Goal: Information Seeking & Learning: Learn about a topic

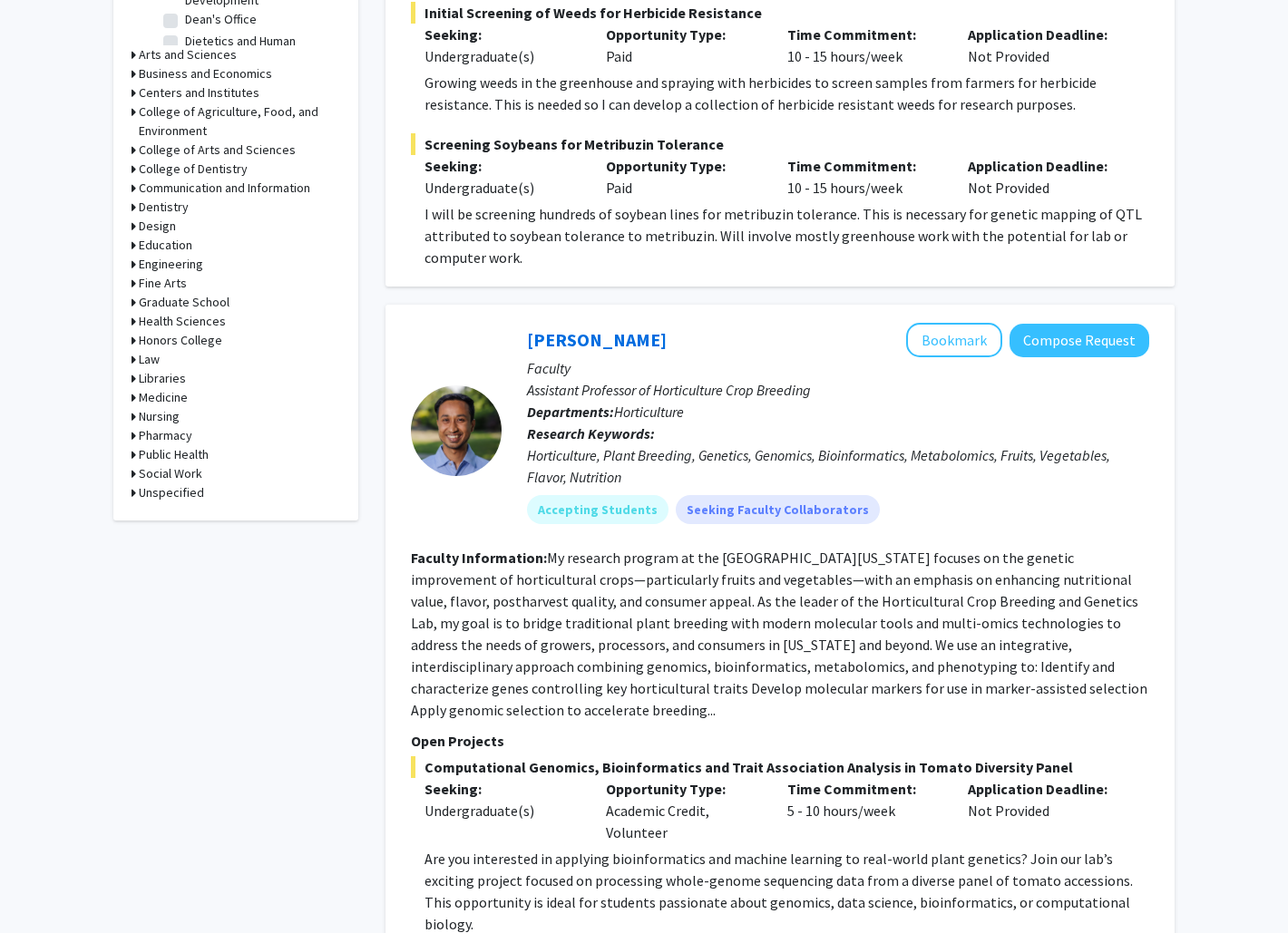
scroll to position [742, 0]
click at [154, 265] on h3 "Engineering" at bounding box center [171, 265] width 64 height 19
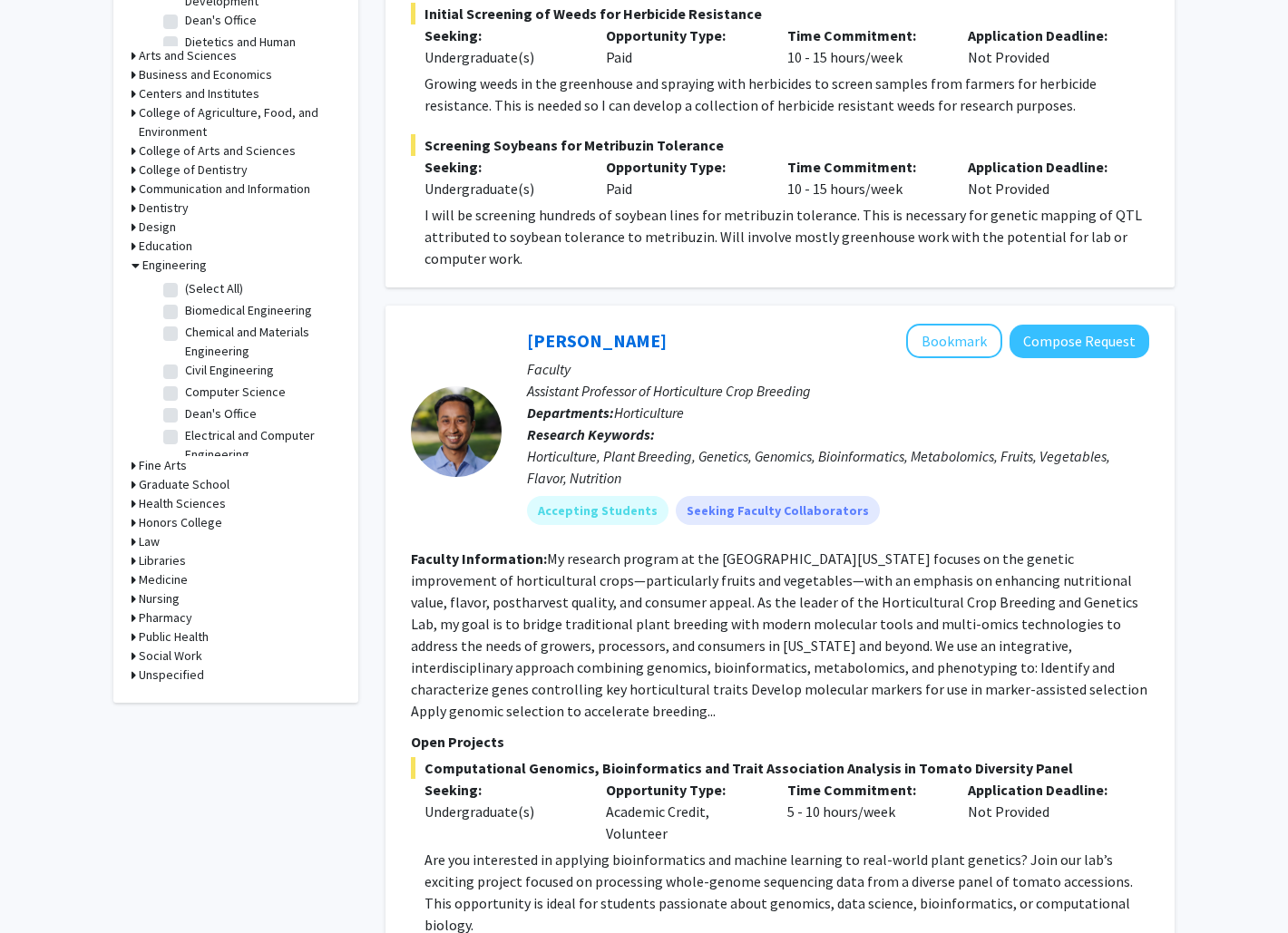
click at [220, 399] on label "Computer Science" at bounding box center [235, 392] width 101 height 19
click at [196, 395] on input "Computer Science" at bounding box center [191, 389] width 12 height 12
checkbox input "true"
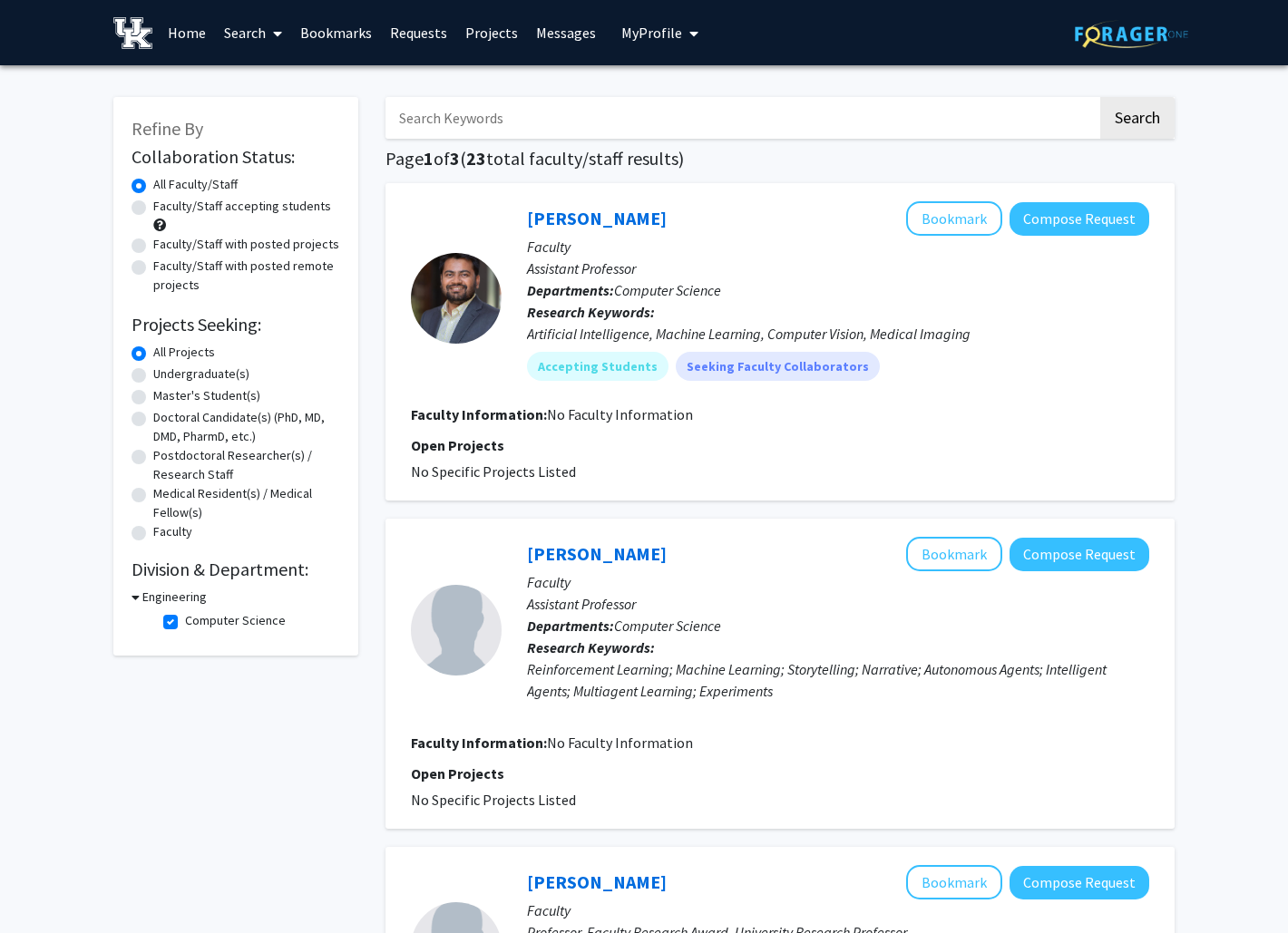
click at [146, 374] on div "Undergraduate(s)" at bounding box center [236, 375] width 209 height 21
click at [153, 375] on label "Undergraduate(s)" at bounding box center [201, 373] width 96 height 19
click at [153, 375] on input "Undergraduate(s)" at bounding box center [159, 370] width 12 height 12
radio input "true"
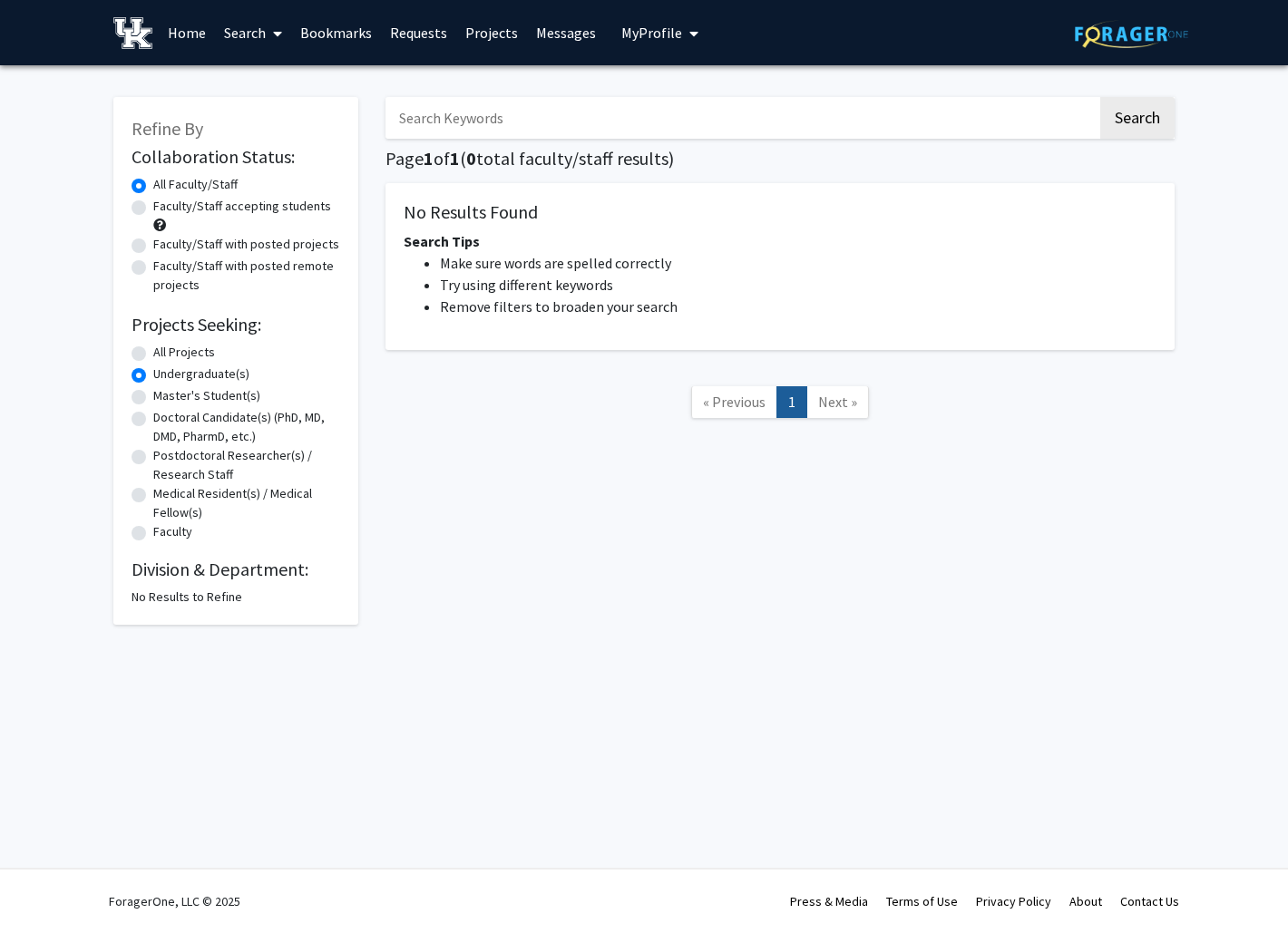
radio input "true"
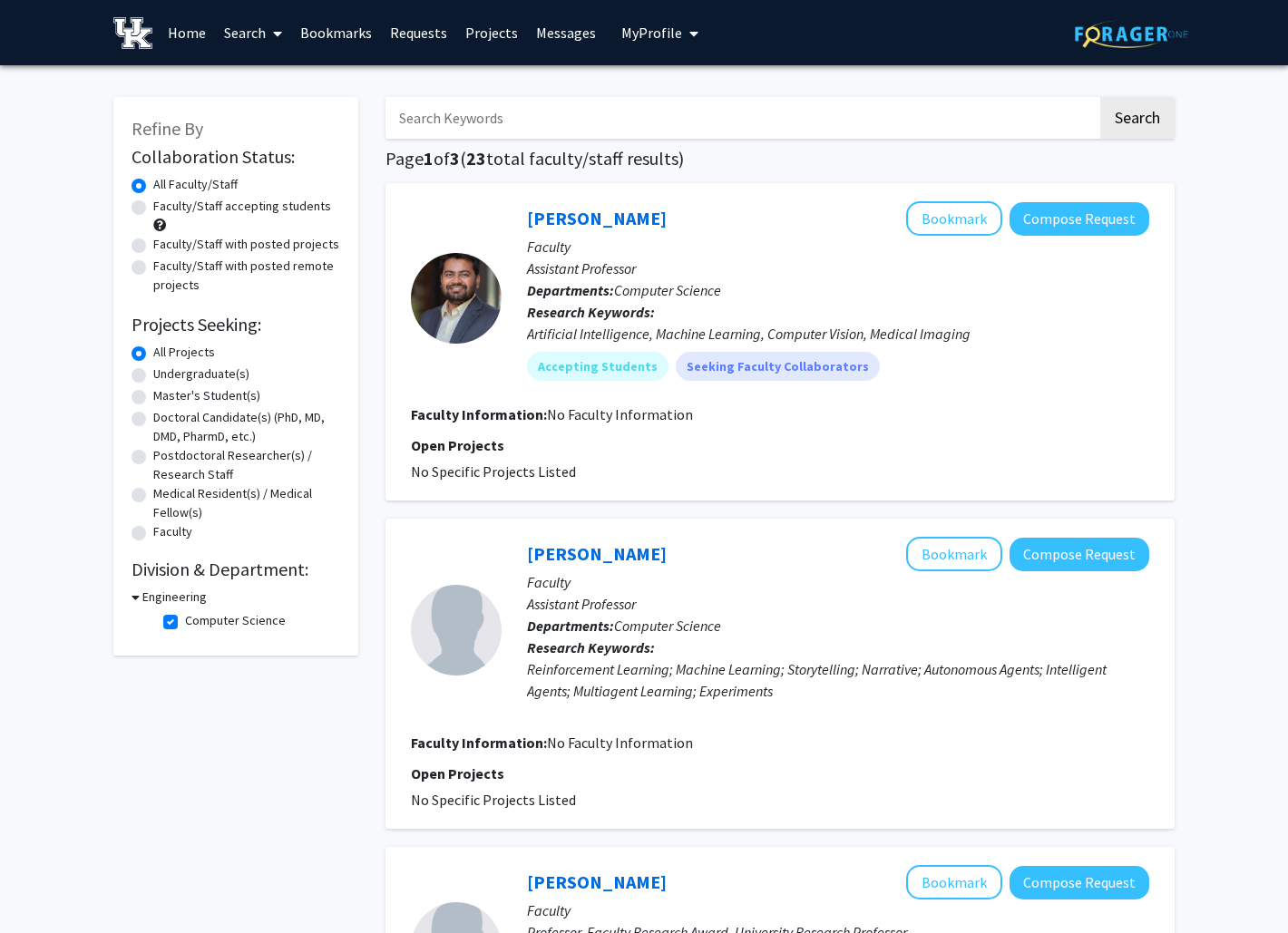
click at [185, 624] on label "Computer Science" at bounding box center [235, 620] width 101 height 19
click at [185, 623] on input "Computer Science" at bounding box center [191, 617] width 12 height 12
checkbox input "false"
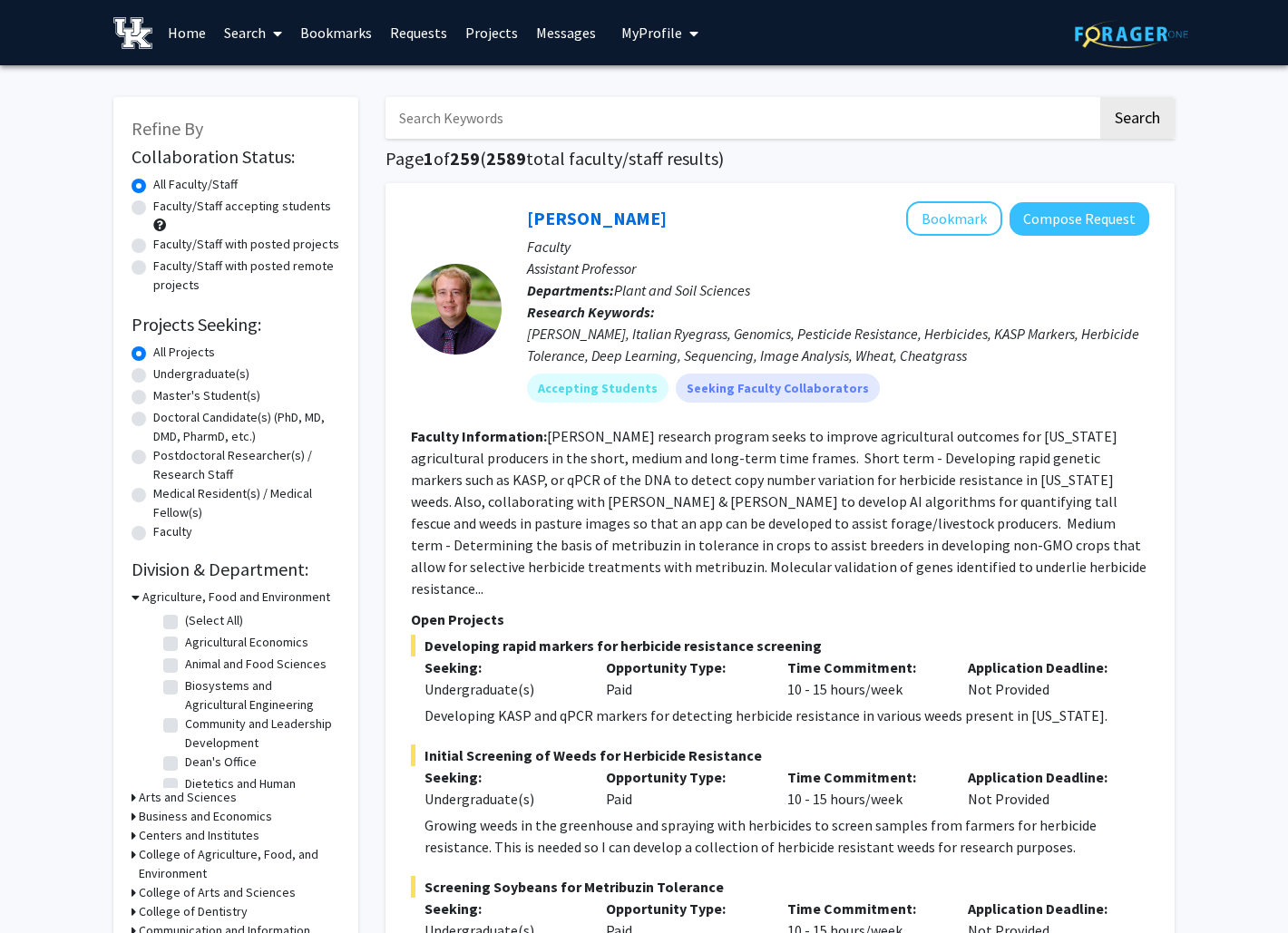
click at [184, 381] on label "Undergraduate(s)" at bounding box center [201, 373] width 96 height 19
click at [165, 376] on input "Undergraduate(s)" at bounding box center [159, 370] width 12 height 12
radio input "true"
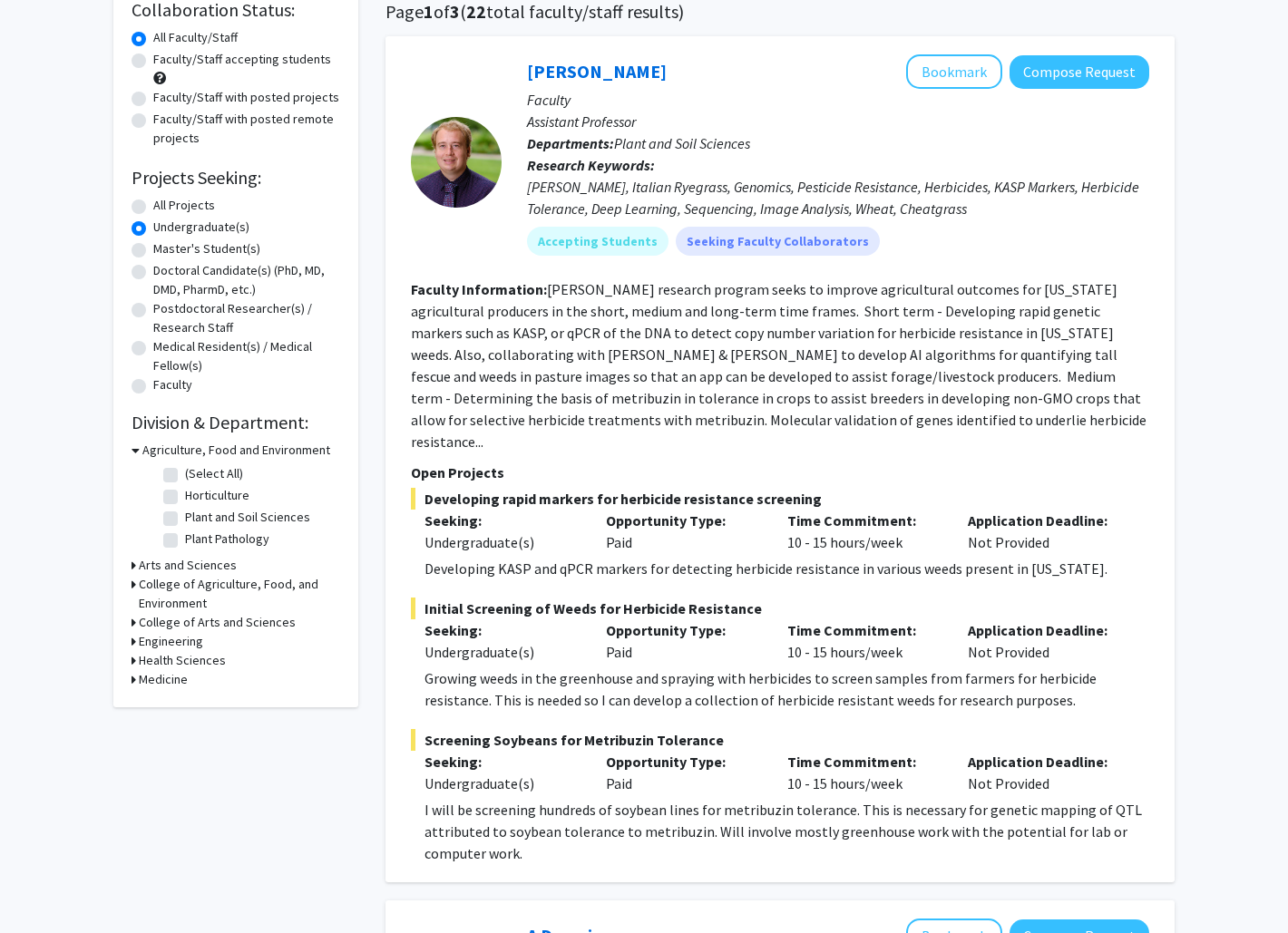
scroll to position [156, 0]
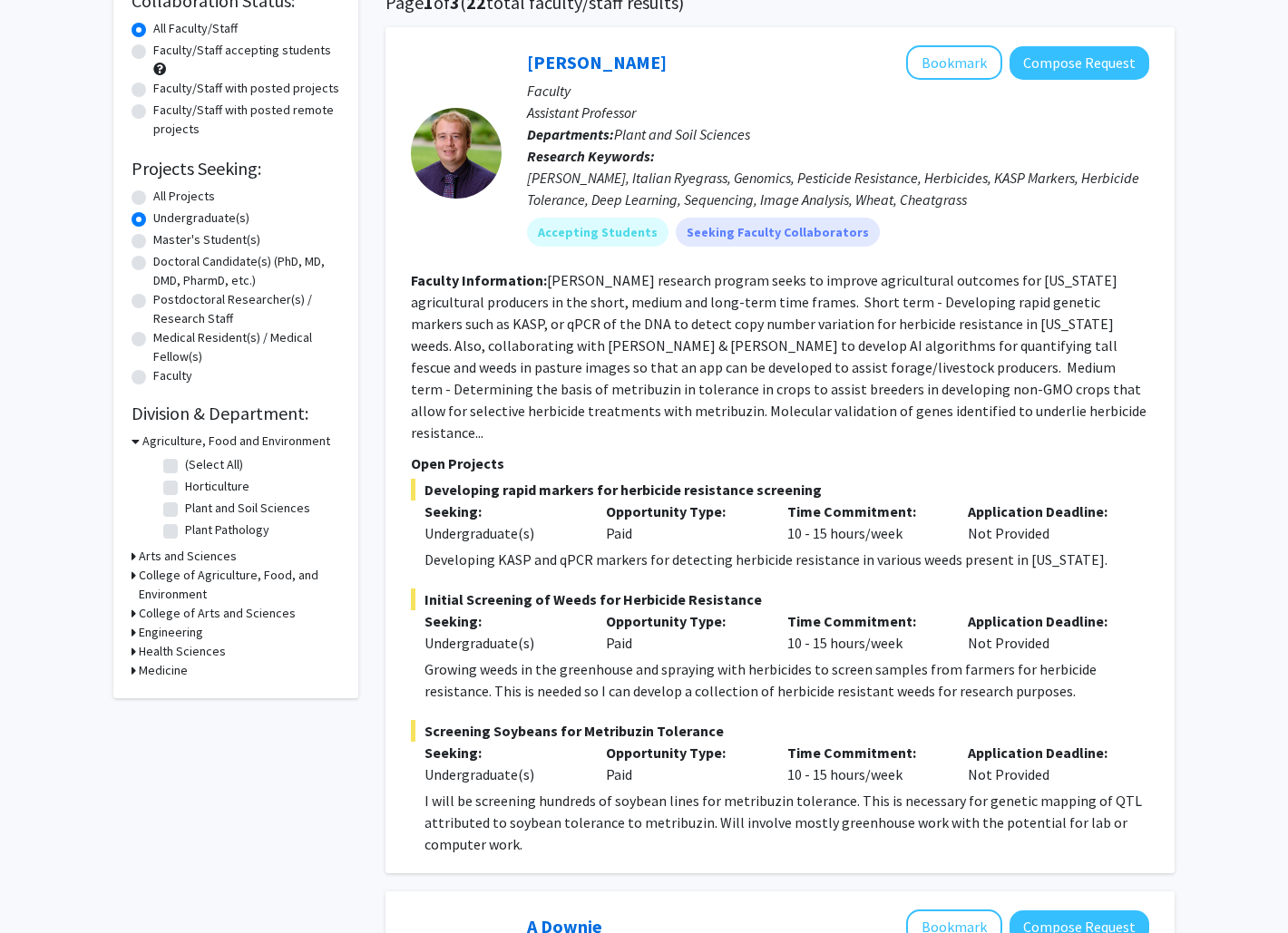
click at [142, 634] on h3 "Engineering" at bounding box center [171, 632] width 64 height 19
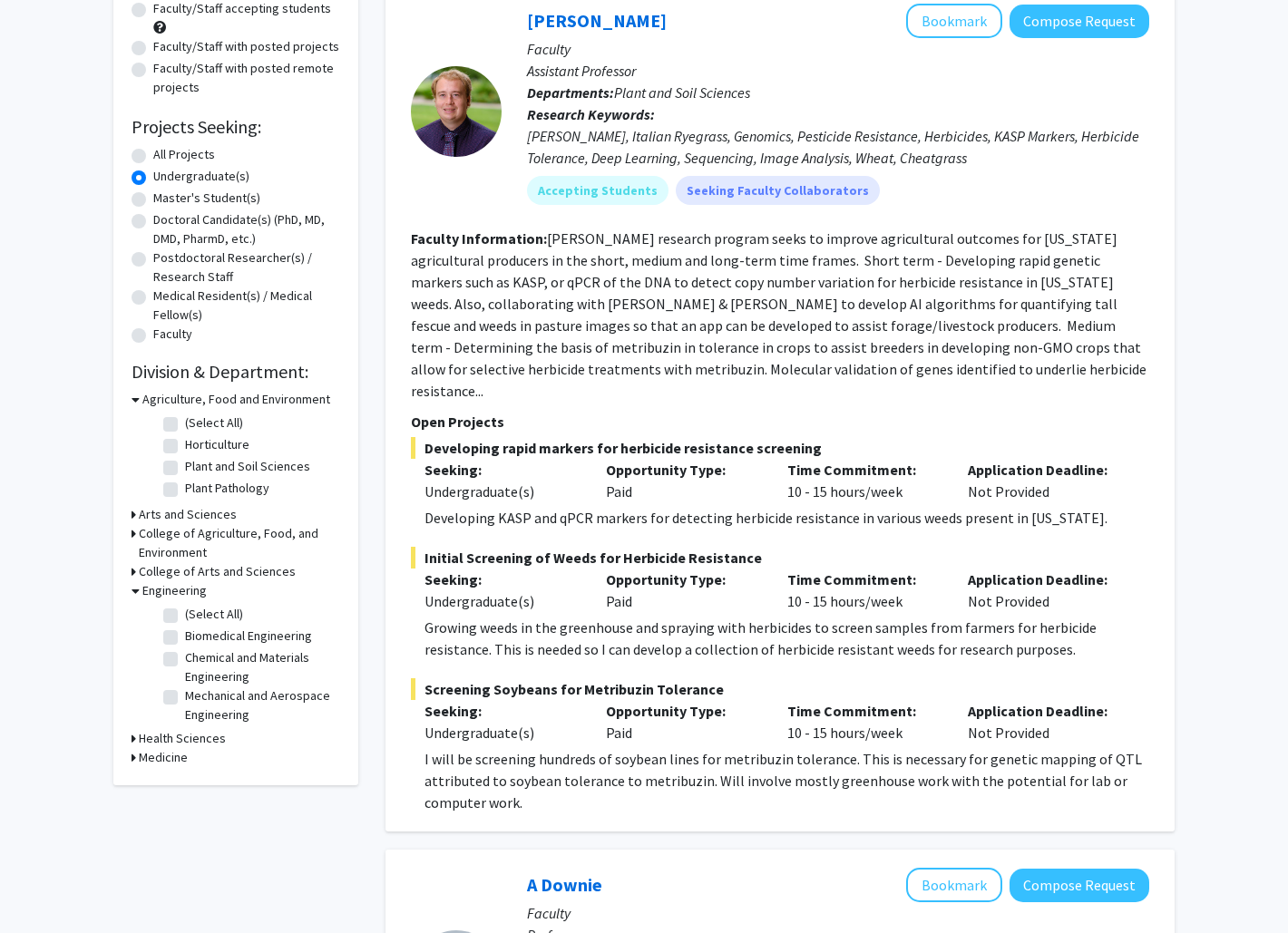
scroll to position [200, 0]
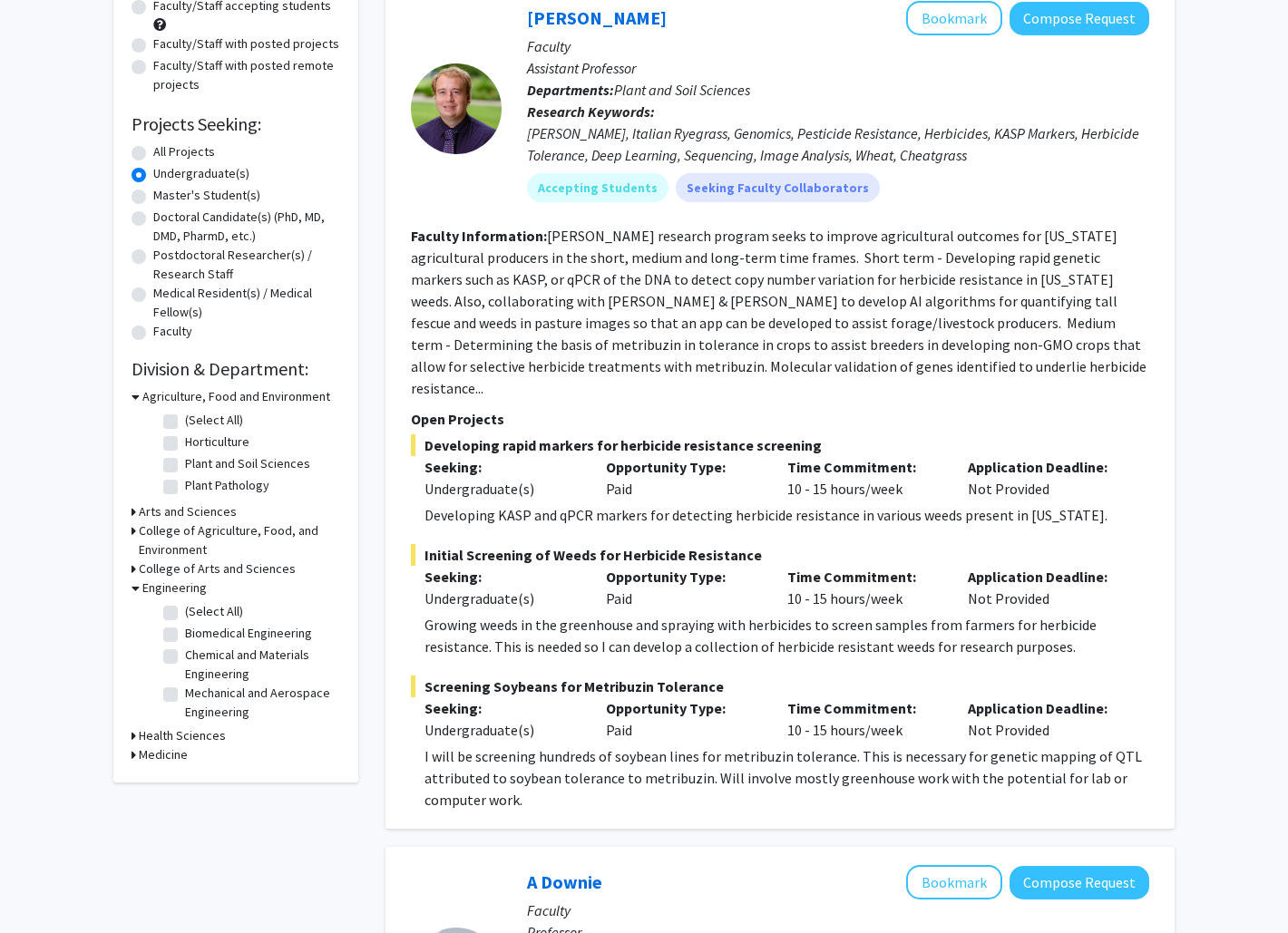
click at [196, 738] on h3 "Health Sciences" at bounding box center [182, 736] width 87 height 19
click at [150, 787] on h3 "Medicine" at bounding box center [163, 785] width 49 height 19
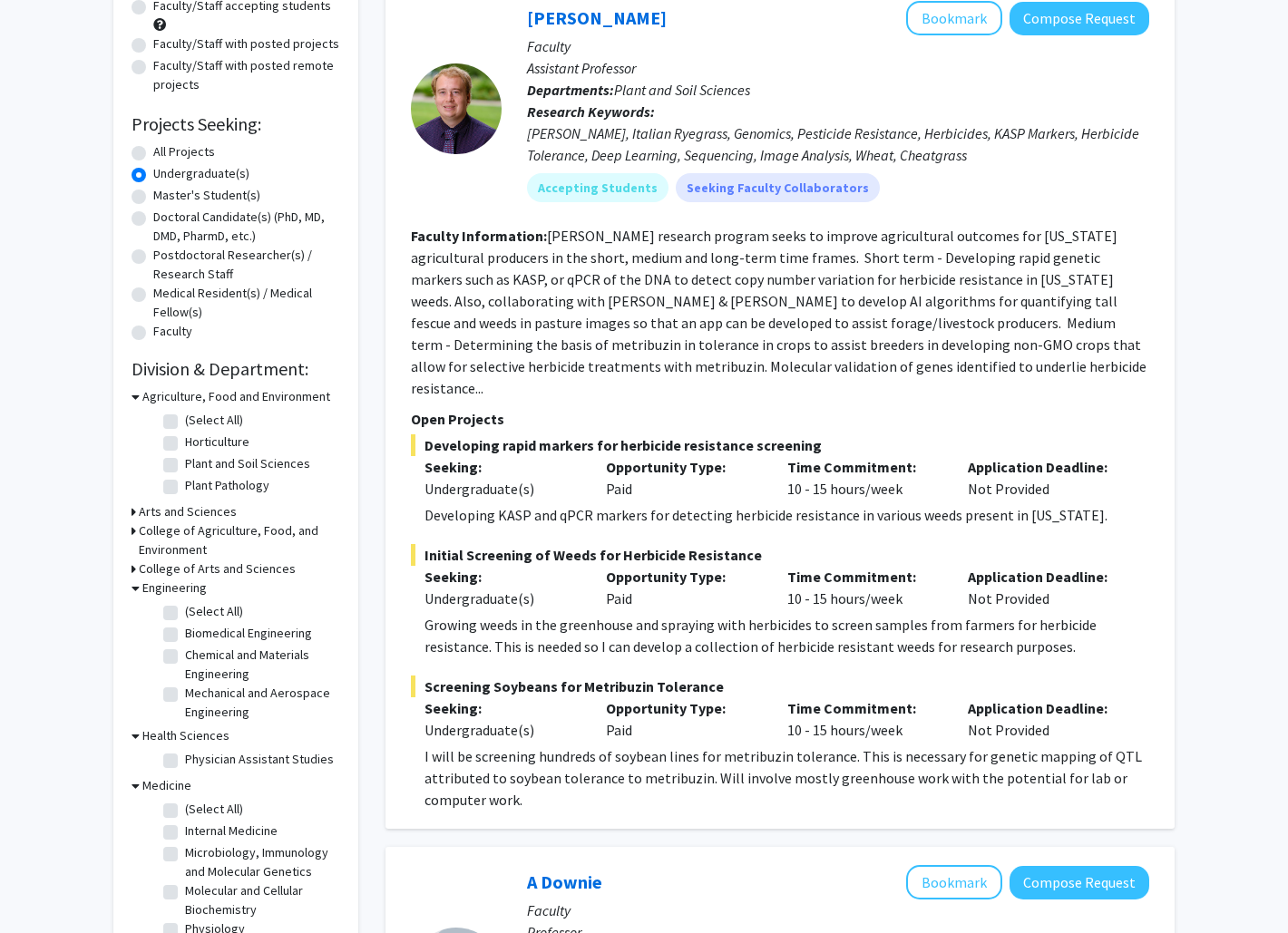
click at [176, 587] on h3 "Engineering" at bounding box center [175, 587] width 64 height 19
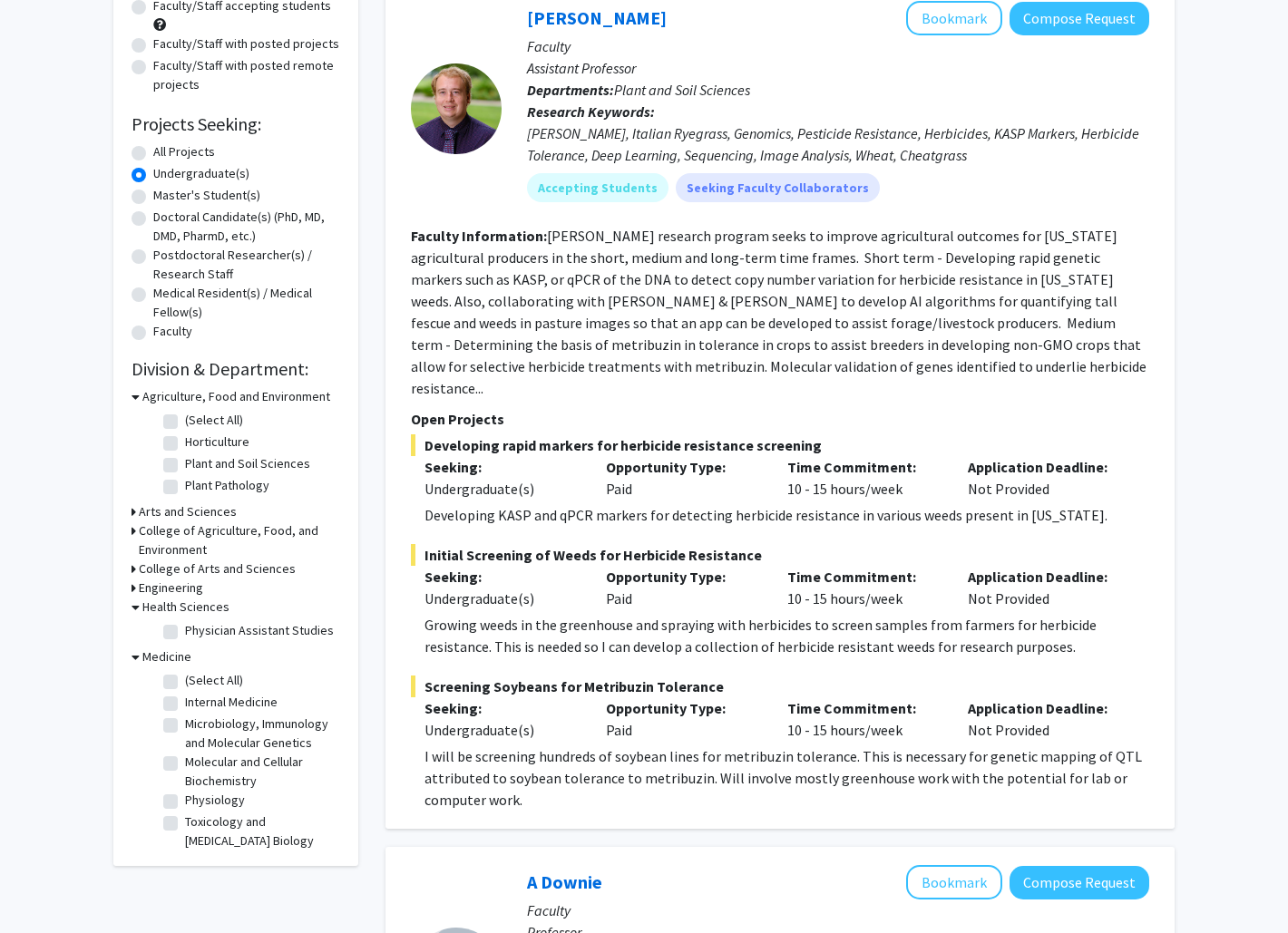
click at [169, 569] on h3 "College of Arts and Sciences" at bounding box center [217, 569] width 157 height 19
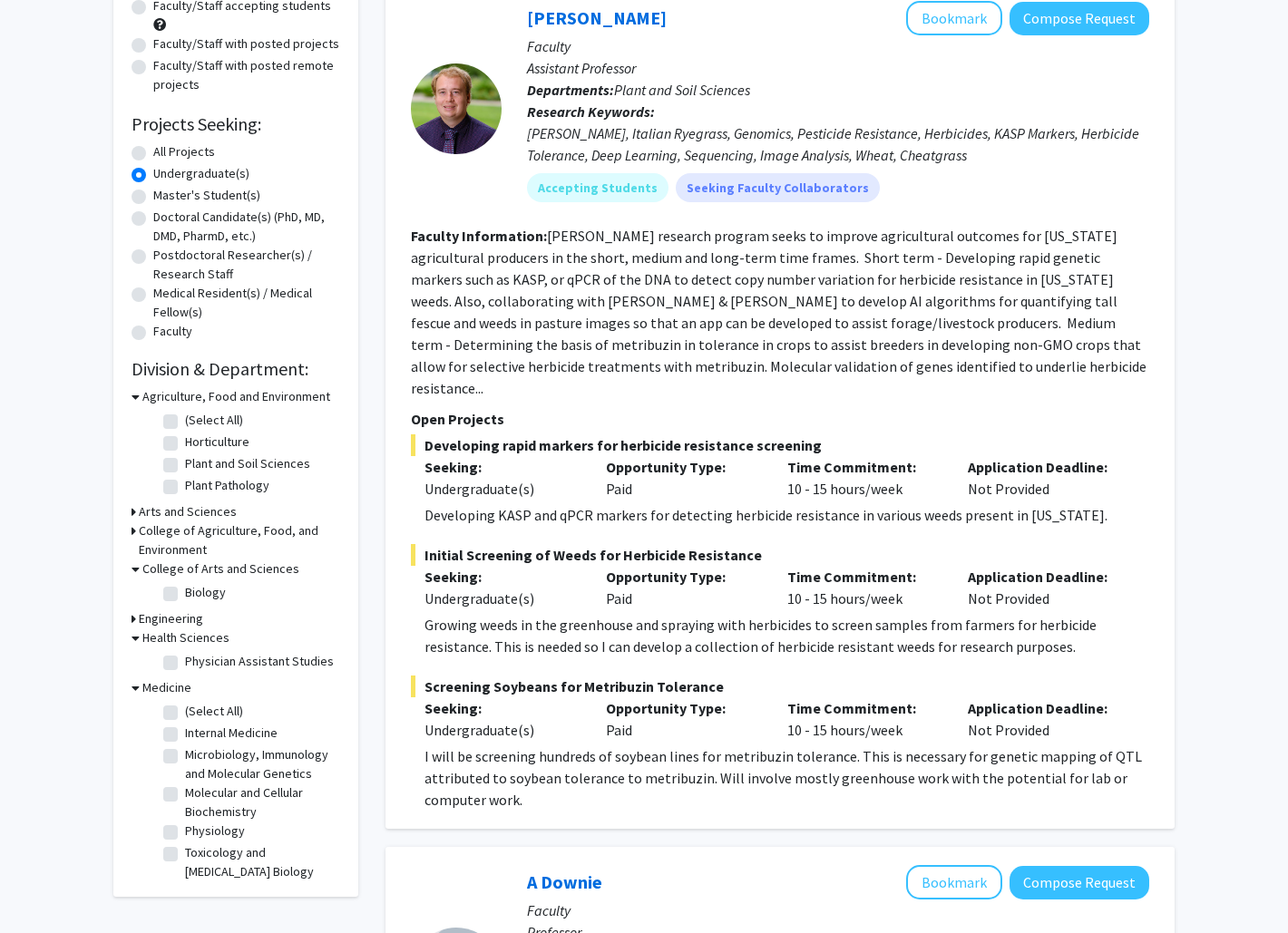
click at [169, 569] on h3 "College of Arts and Sciences" at bounding box center [221, 569] width 157 height 19
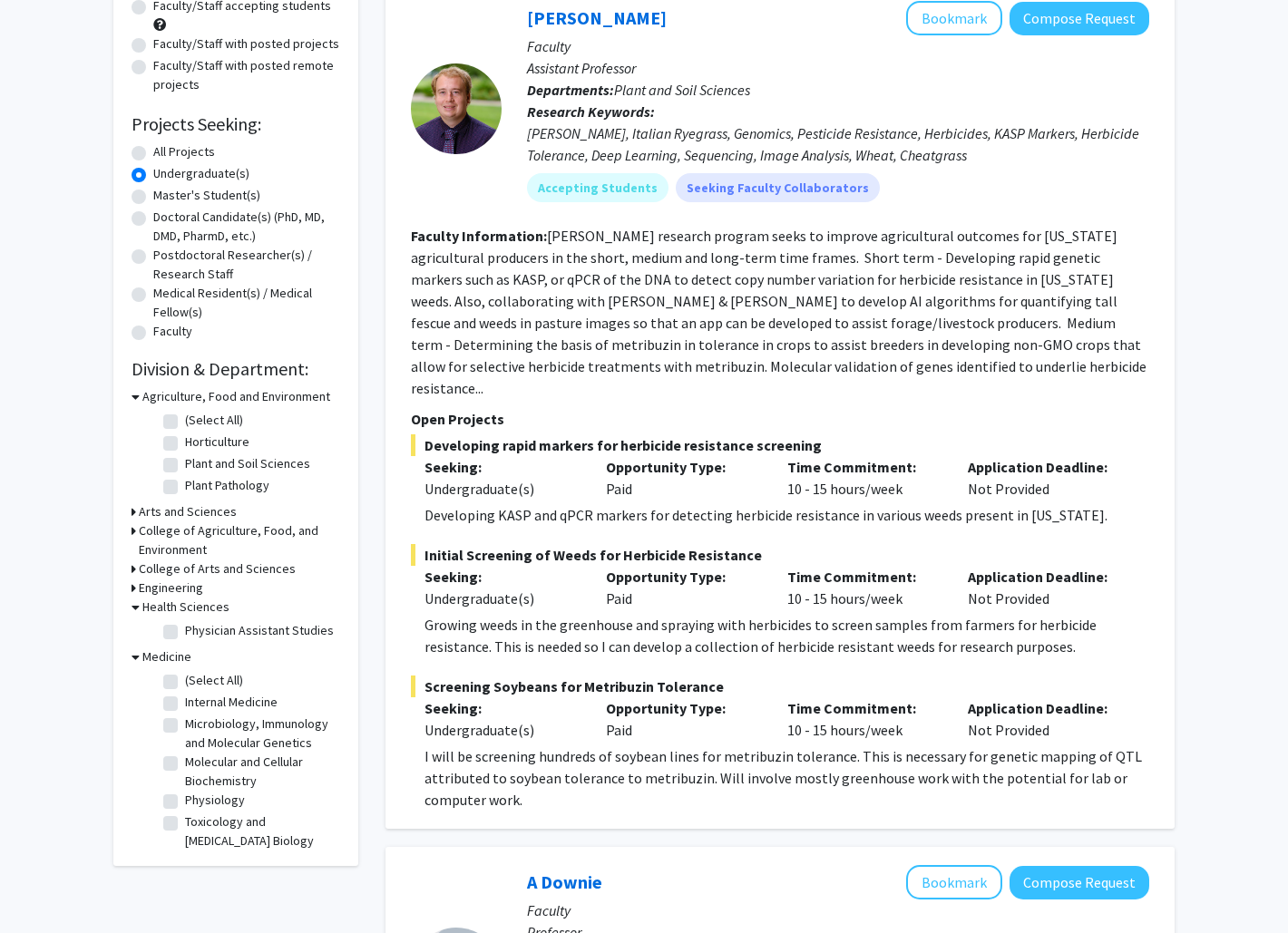
click at [172, 594] on h3 "Engineering" at bounding box center [171, 587] width 64 height 19
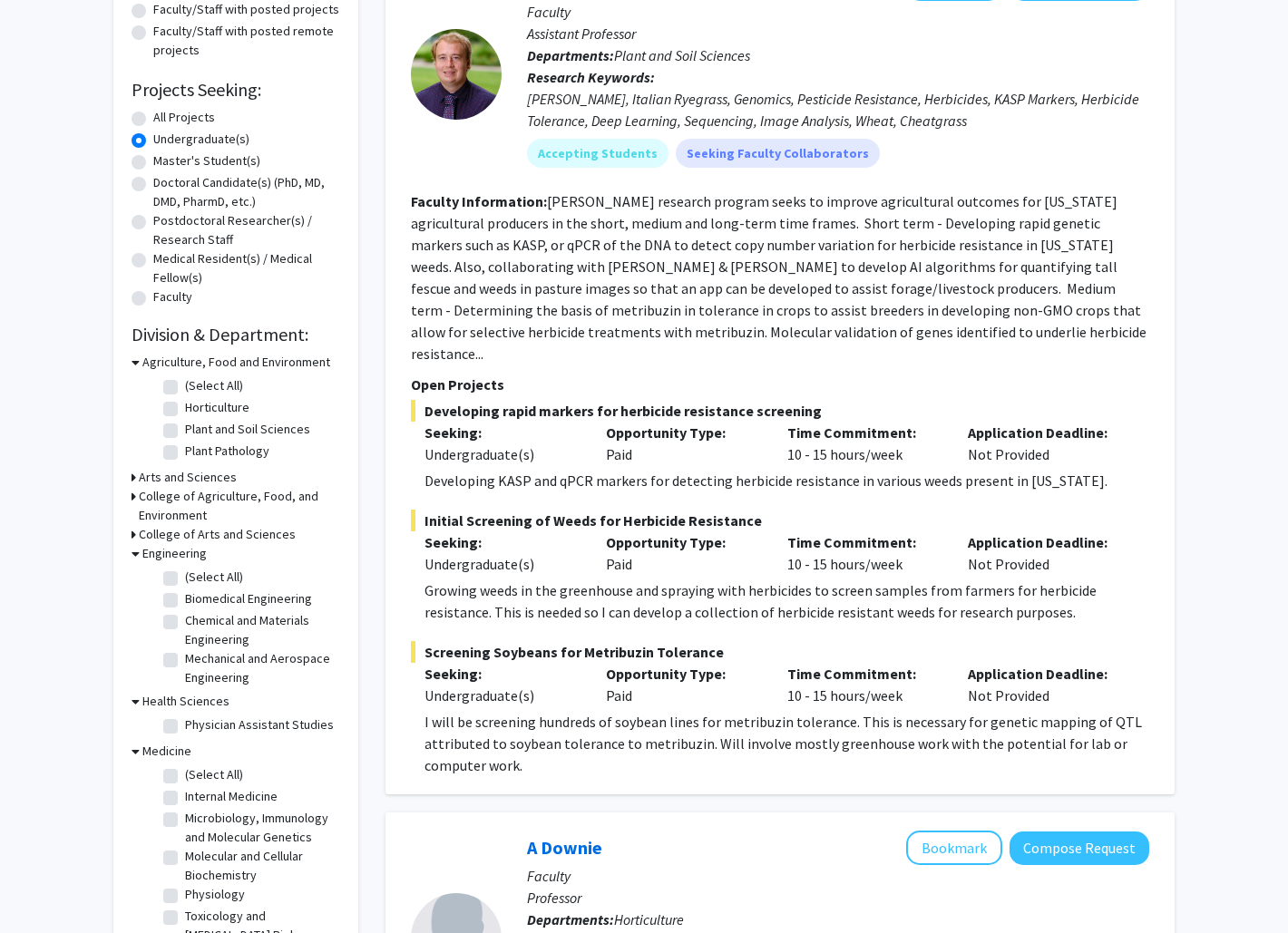
scroll to position [233, 0]
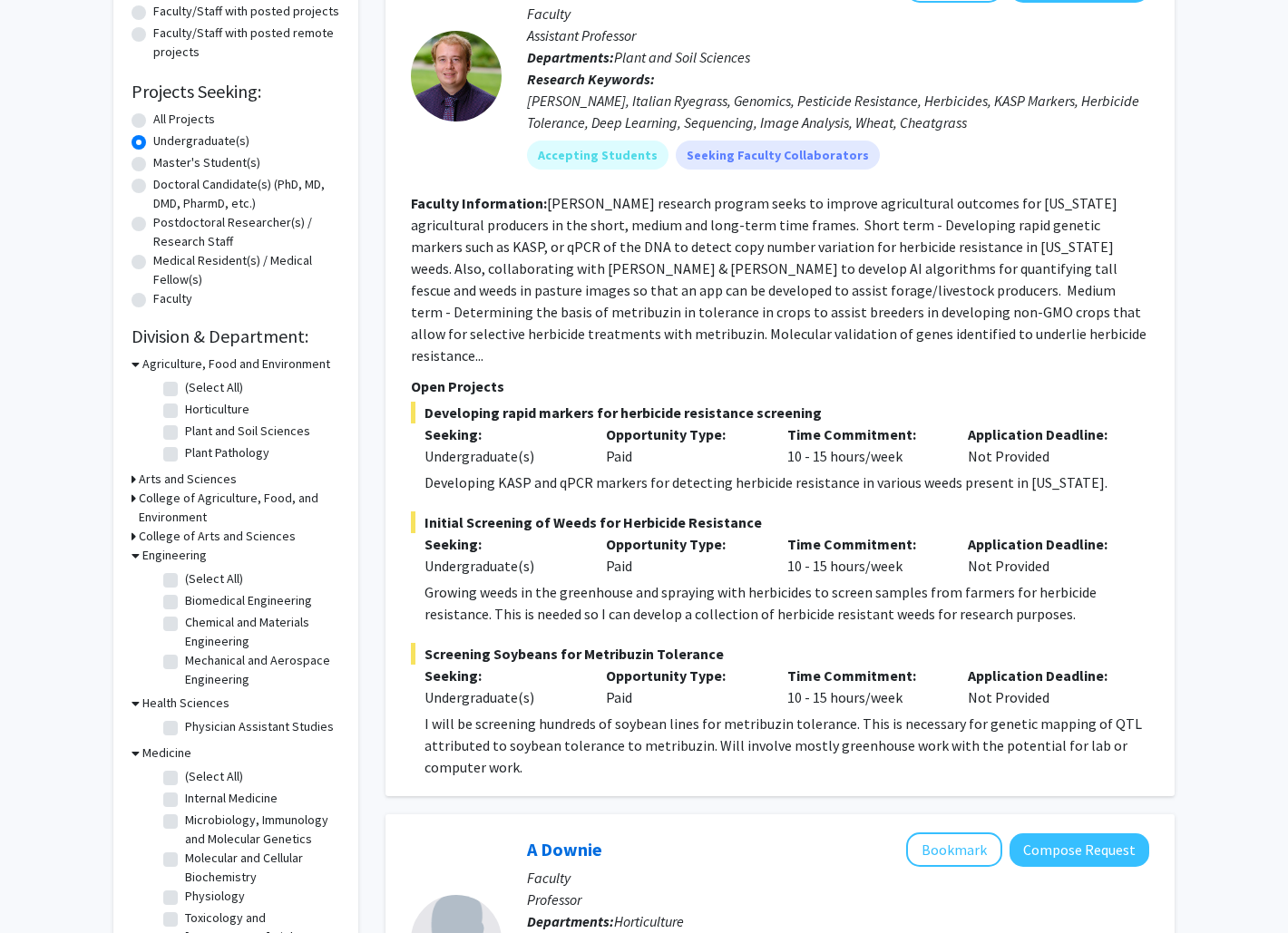
click at [236, 662] on label "Mechanical and Aerospace Engineering" at bounding box center [260, 670] width 150 height 38
click at [196, 662] on input "Mechanical and Aerospace Engineering" at bounding box center [191, 657] width 12 height 12
checkbox input "true"
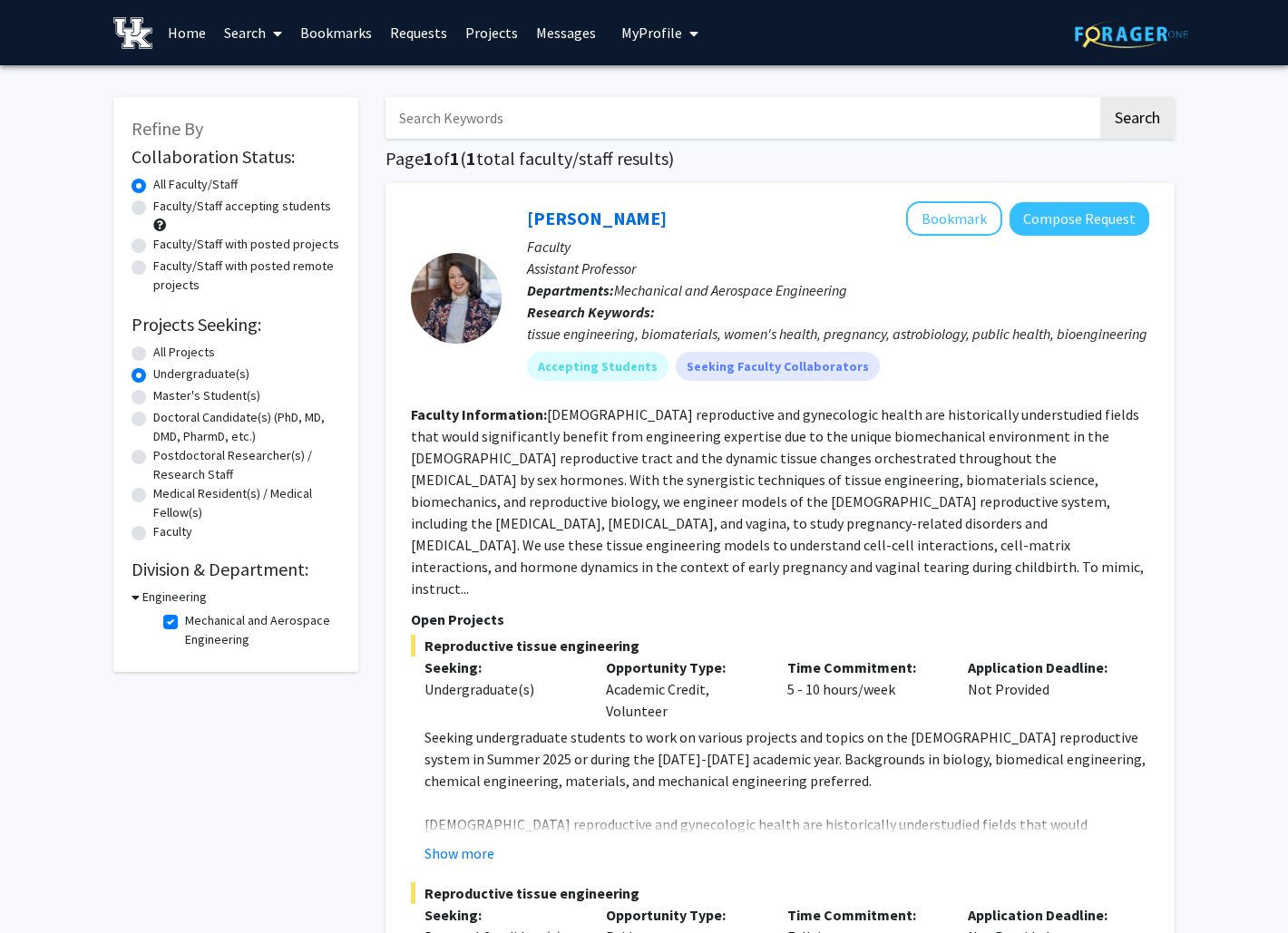
click at [146, 360] on div "All Projects" at bounding box center [236, 354] width 209 height 21
click at [153, 360] on label "All Projects" at bounding box center [184, 352] width 62 height 19
click at [153, 355] on input "All Projects" at bounding box center [159, 349] width 12 height 12
radio input "true"
click at [185, 624] on label "Mechanical and Aerospace Engineering" at bounding box center [260, 630] width 150 height 38
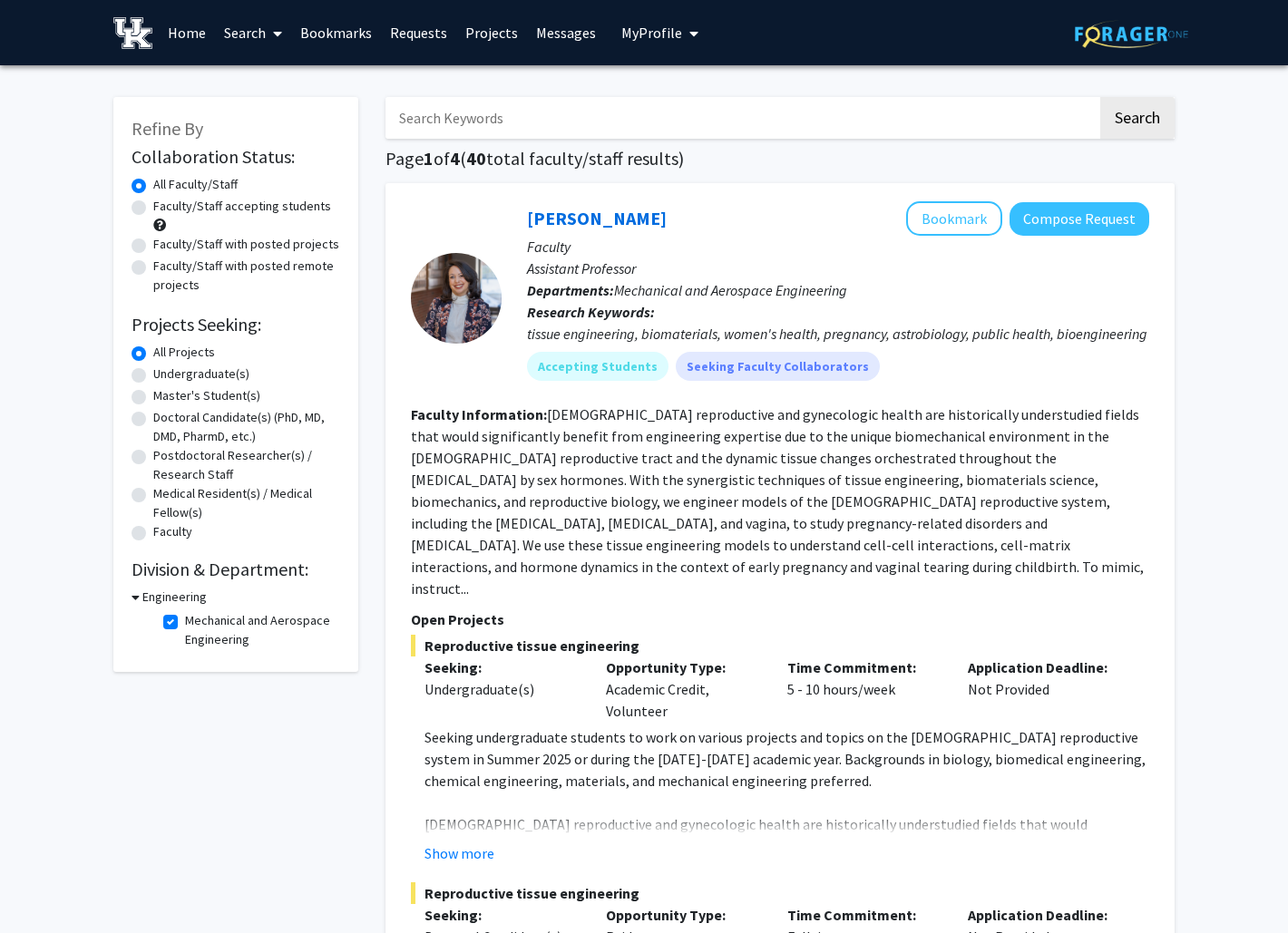
click at [185, 623] on input "Mechanical and Aerospace Engineering" at bounding box center [191, 617] width 12 height 12
checkbox input "false"
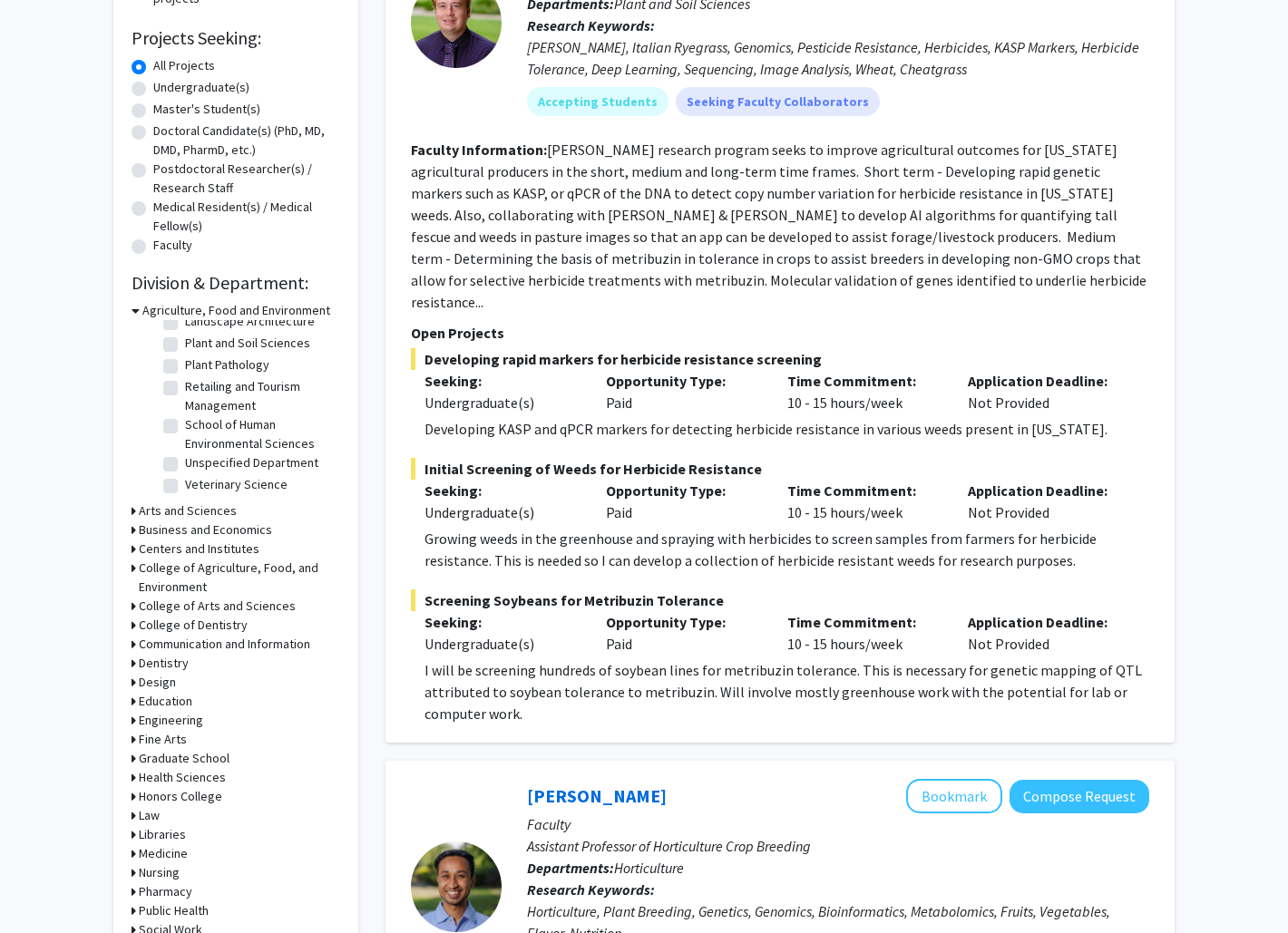
scroll to position [288, 0]
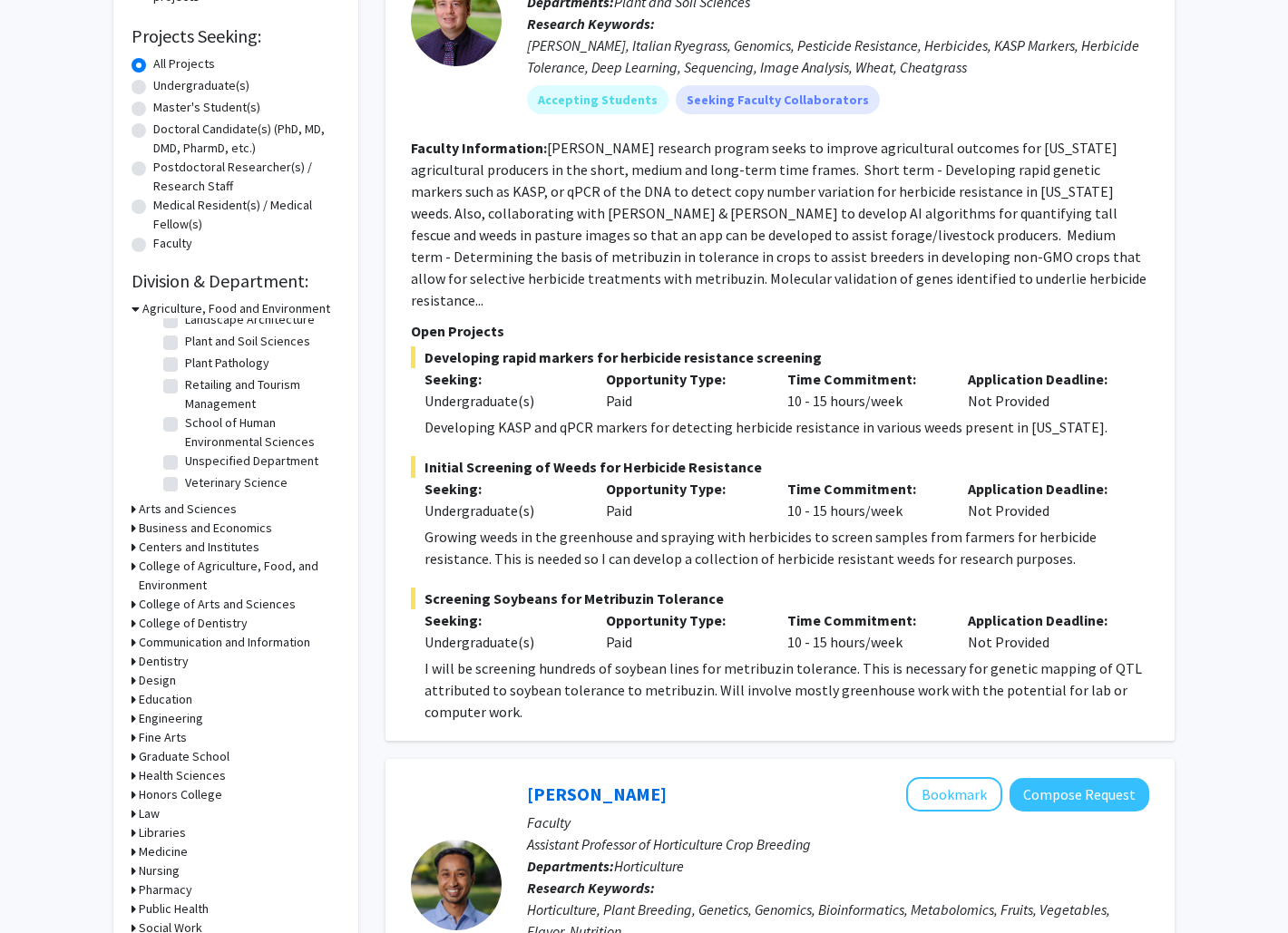
click at [181, 716] on h3 "Engineering" at bounding box center [171, 718] width 64 height 19
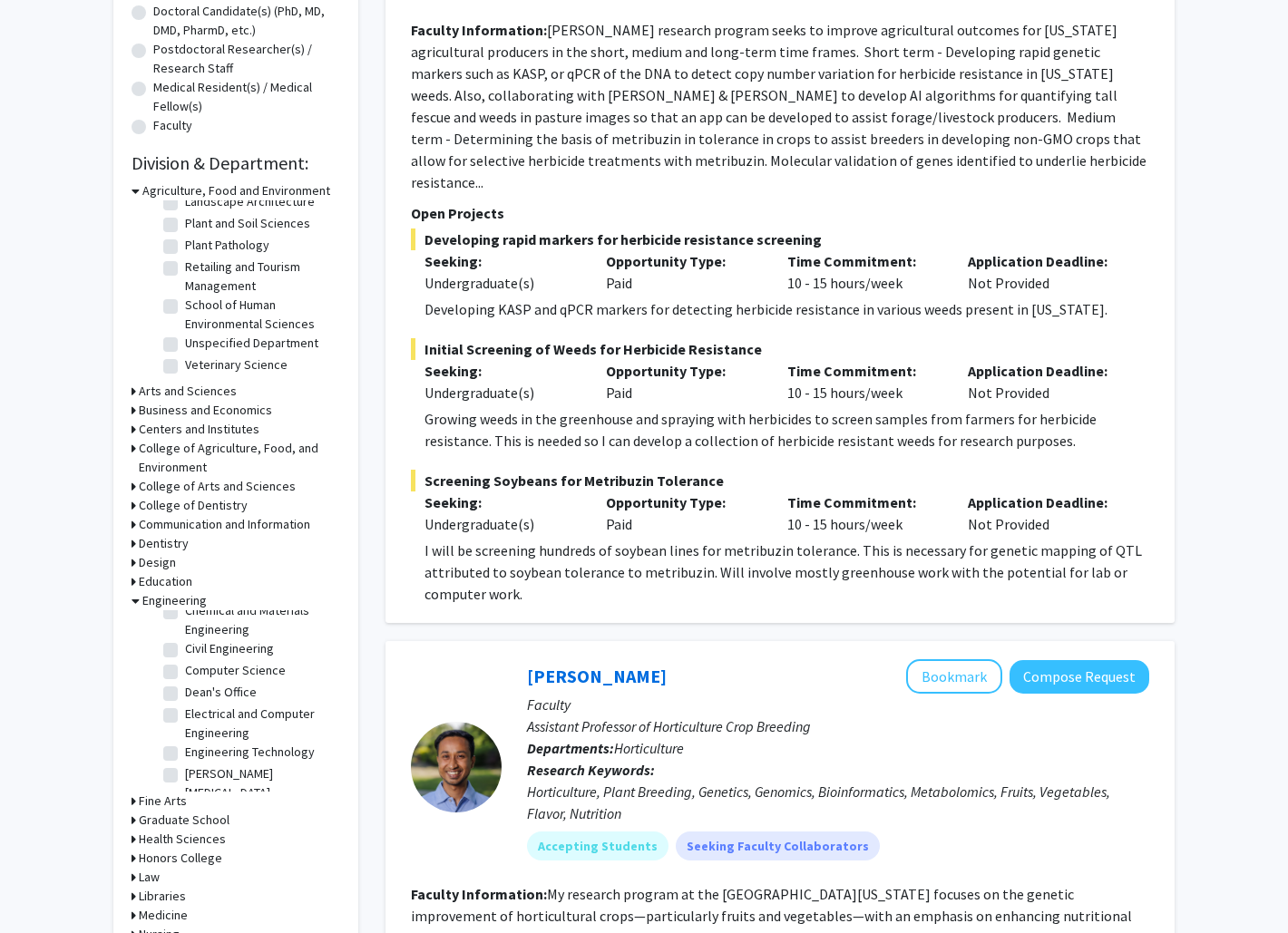
scroll to position [57, 0]
click at [219, 730] on label "Electrical and Computer Engineering" at bounding box center [260, 724] width 150 height 38
click at [196, 717] on input "Electrical and Computer Engineering" at bounding box center [191, 711] width 12 height 12
checkbox input "true"
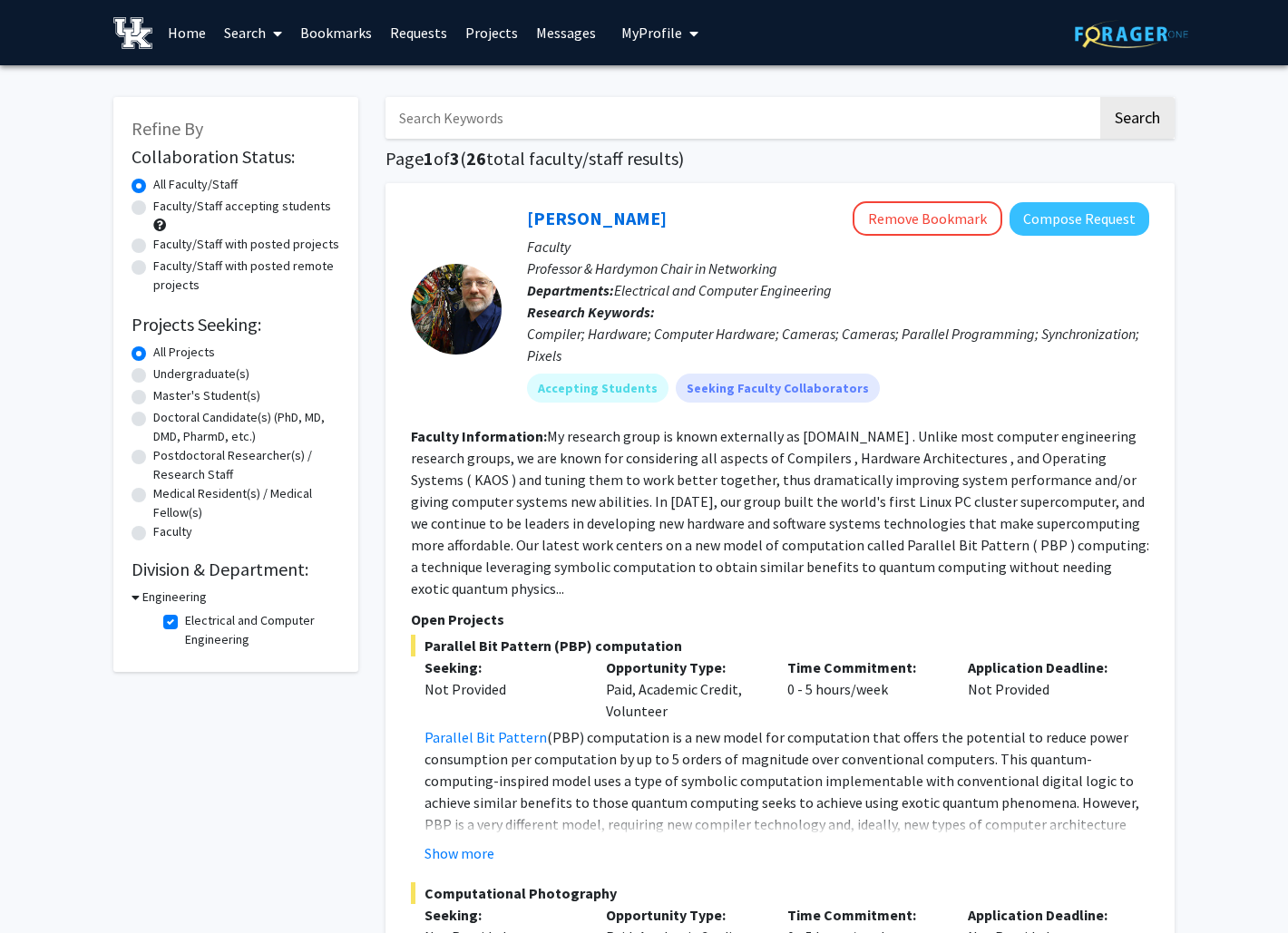
click at [185, 631] on label "Electrical and Computer Engineering" at bounding box center [260, 630] width 150 height 38
click at [185, 623] on input "Electrical and Computer Engineering" at bounding box center [191, 617] width 12 height 12
checkbox input "false"
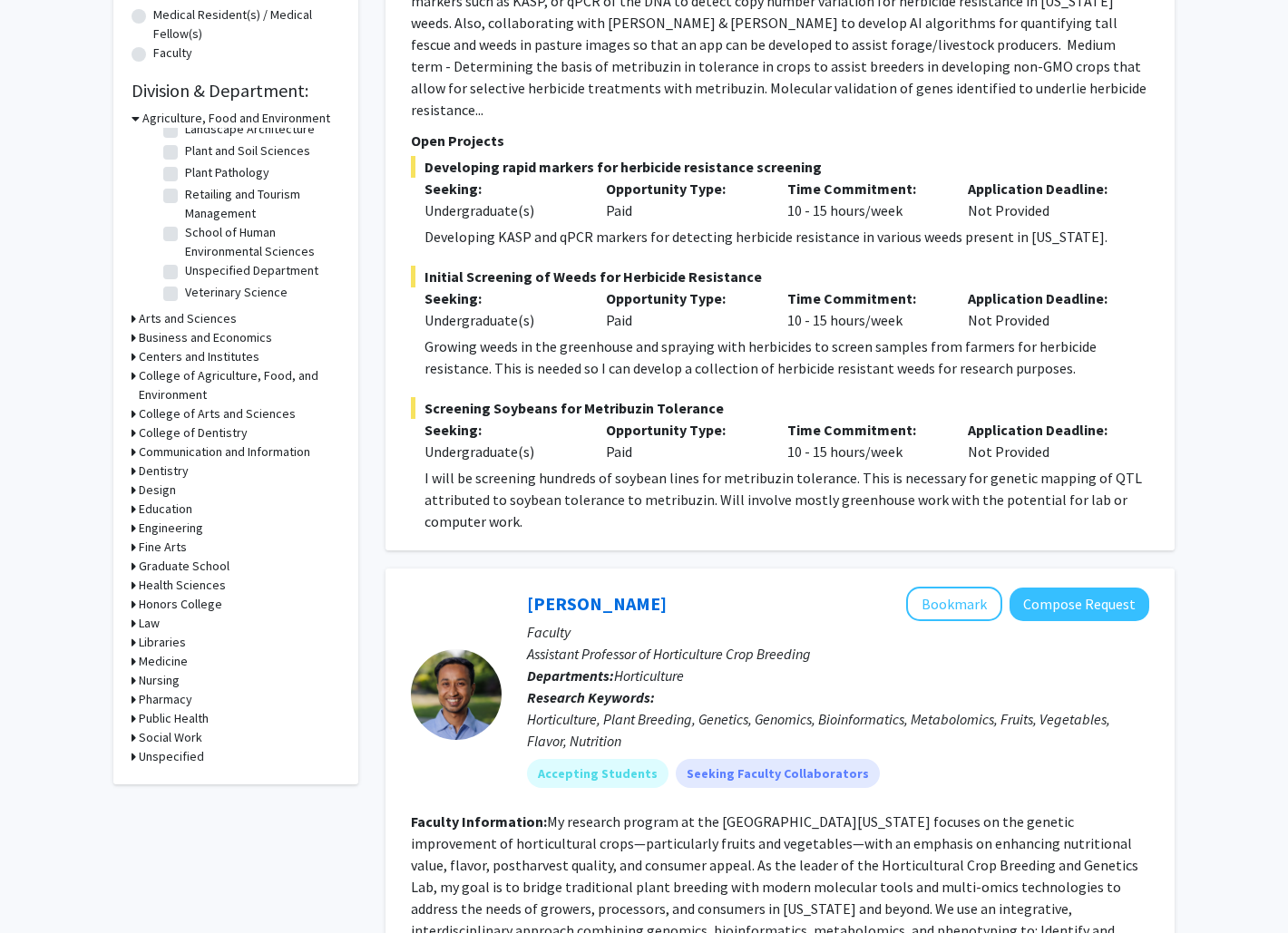
scroll to position [437, 0]
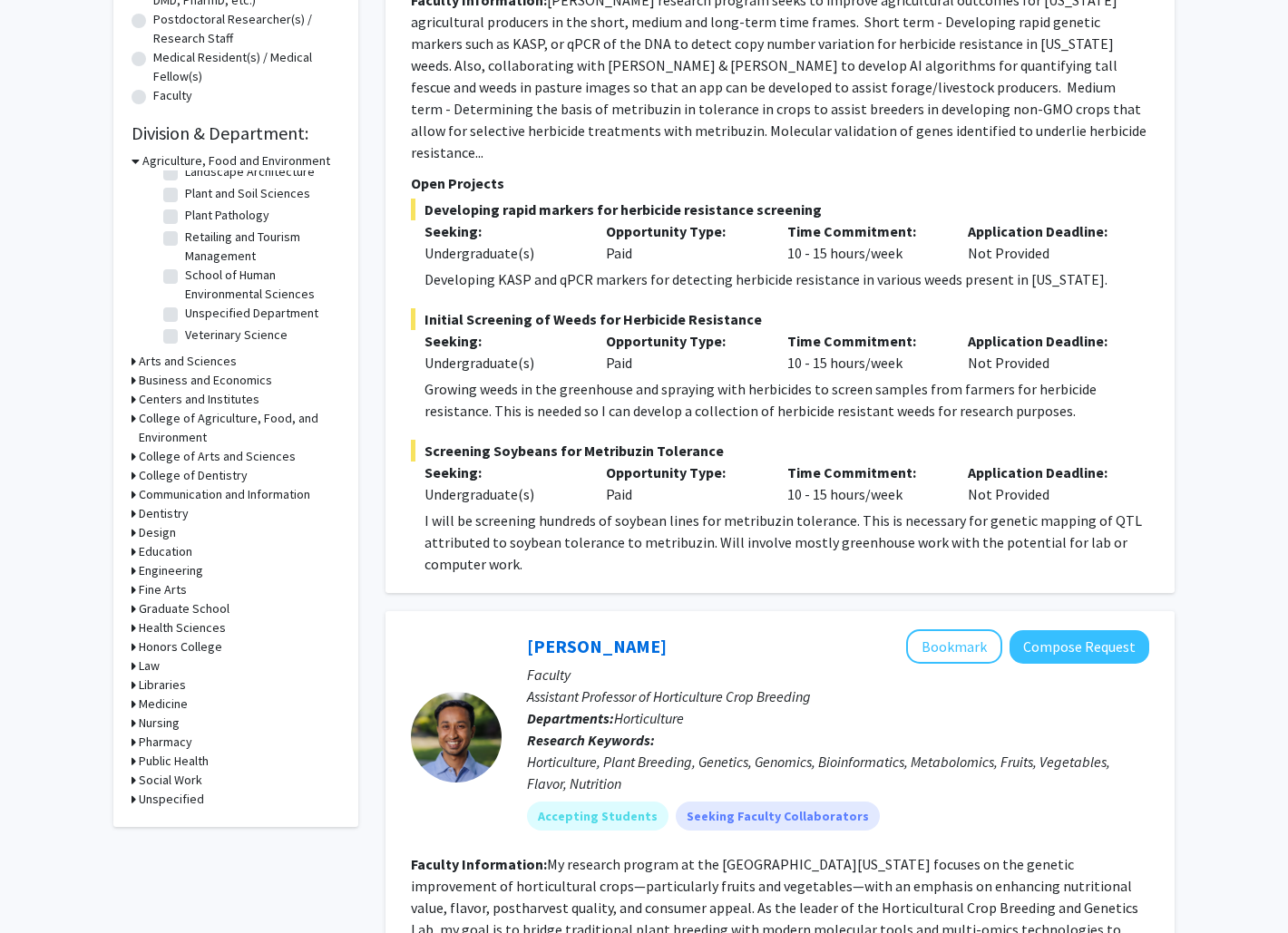
click at [175, 573] on h3 "Engineering" at bounding box center [171, 571] width 64 height 19
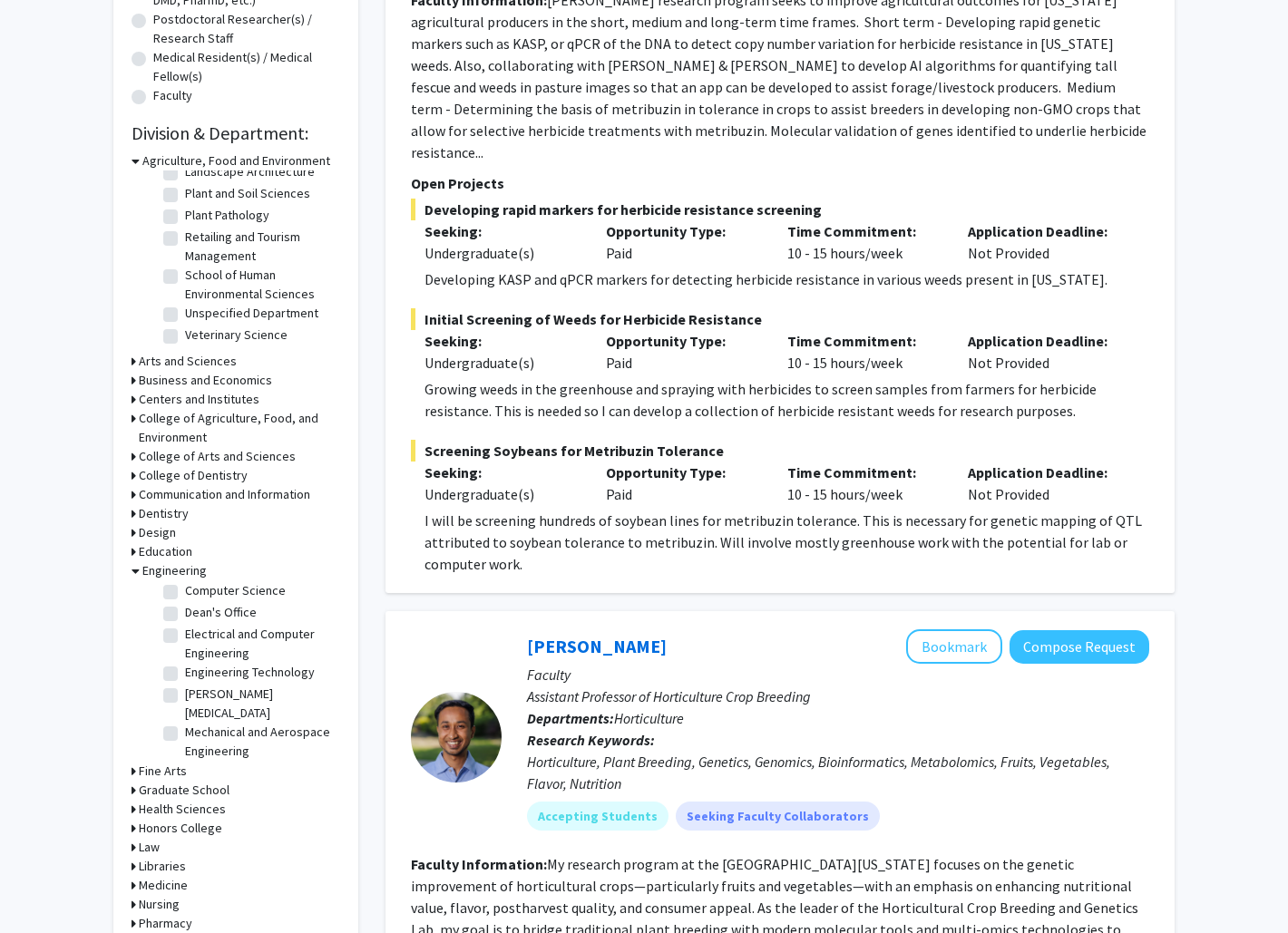
scroll to position [46, 0]
click at [226, 652] on label "Computer Science" at bounding box center [235, 651] width 101 height 19
click at [196, 652] on input "Computer Science" at bounding box center [191, 648] width 12 height 12
checkbox input "true"
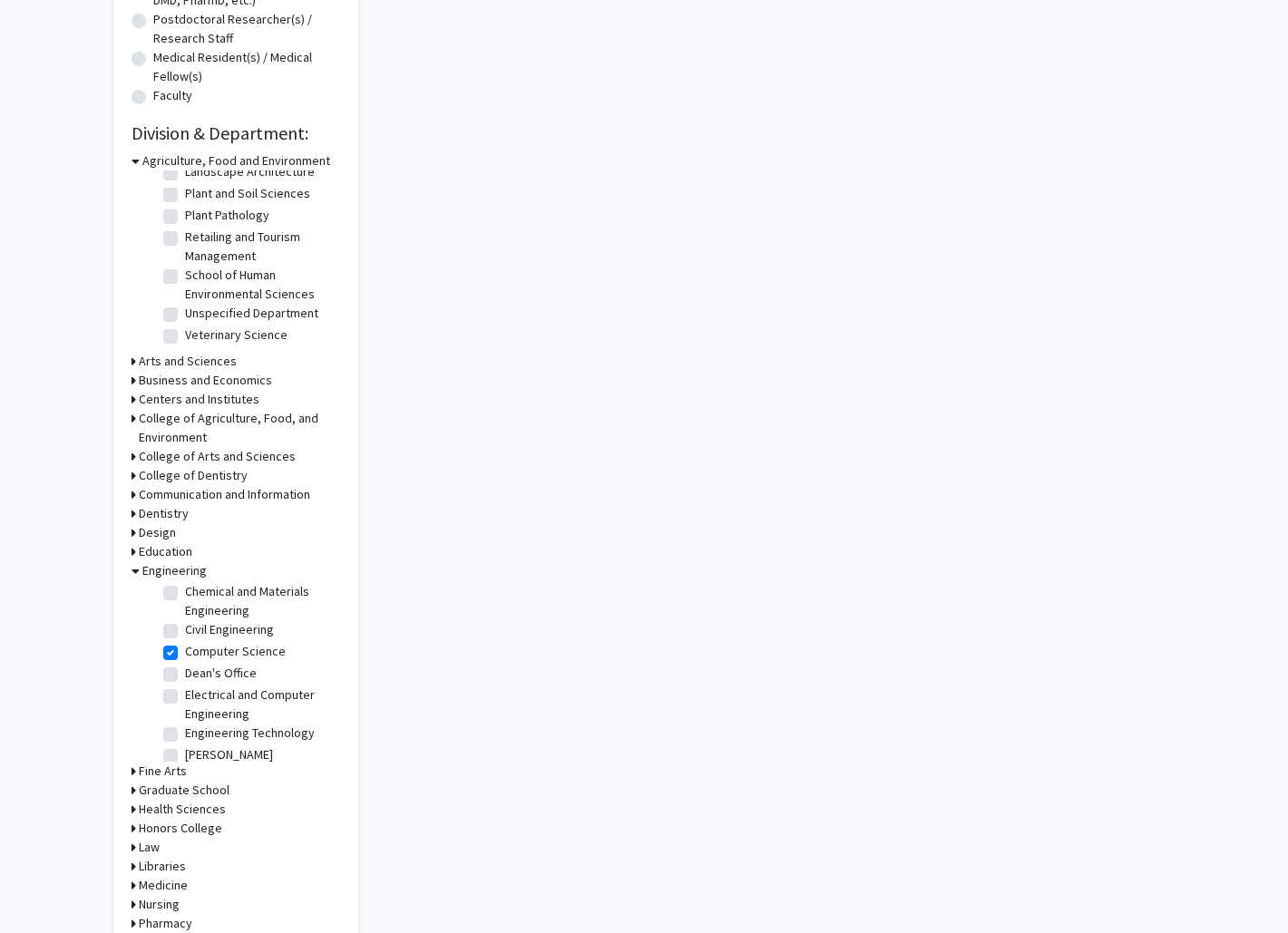
checkbox input "true"
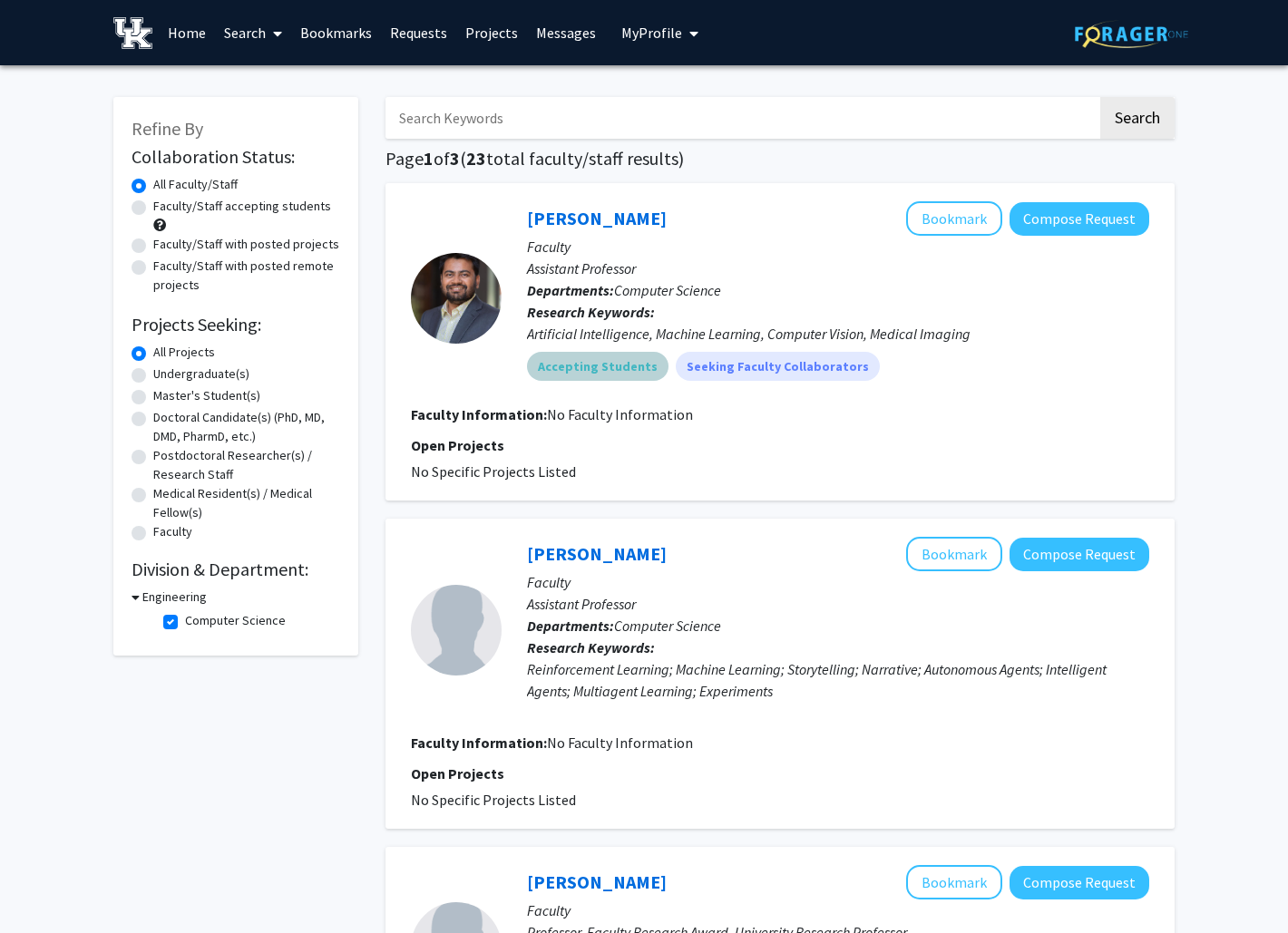
click at [576, 376] on mat-chip "Accepting Students" at bounding box center [597, 366] width 142 height 29
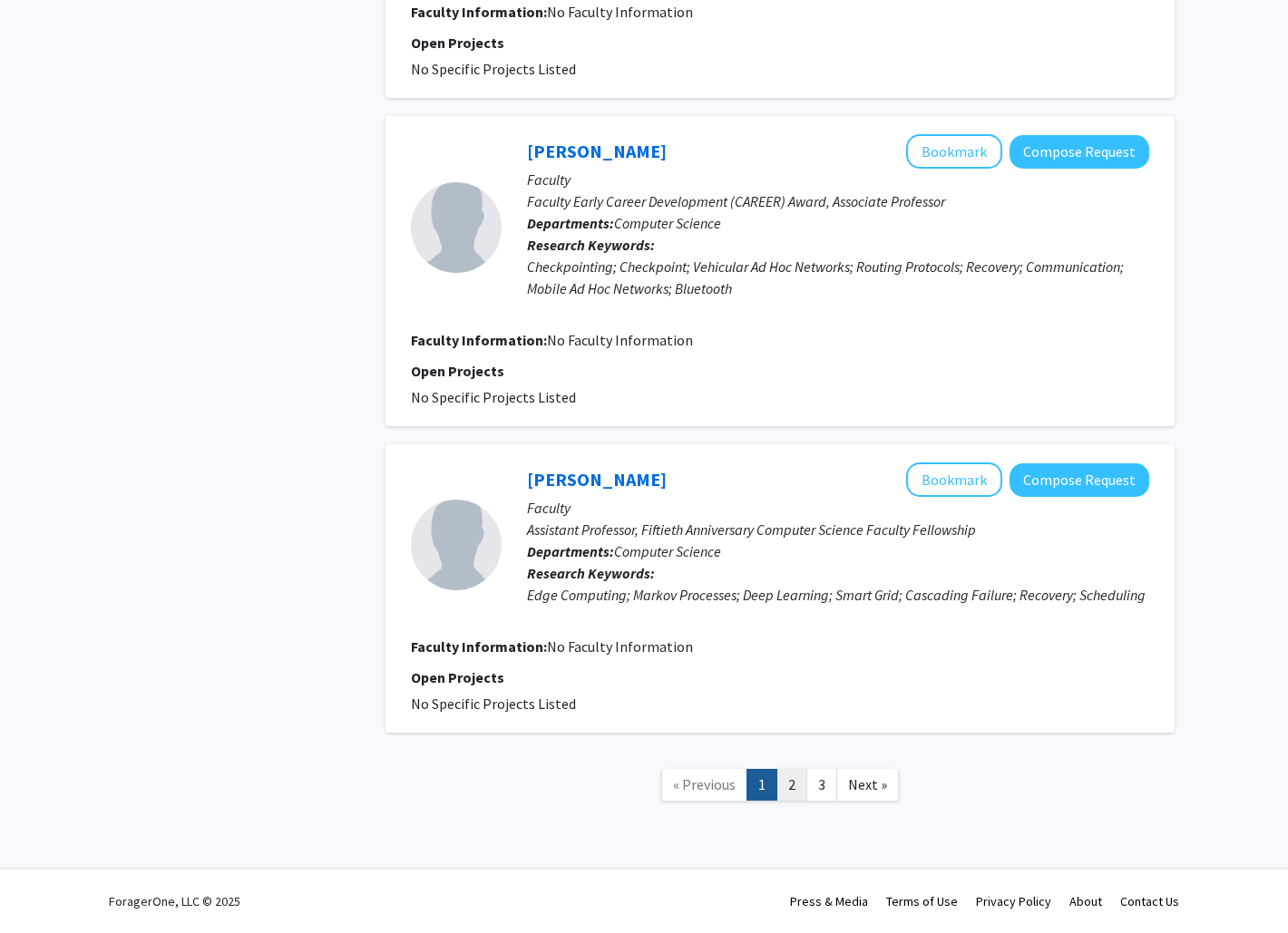
scroll to position [2638, 0]
click at [799, 795] on link "2" at bounding box center [793, 785] width 31 height 31
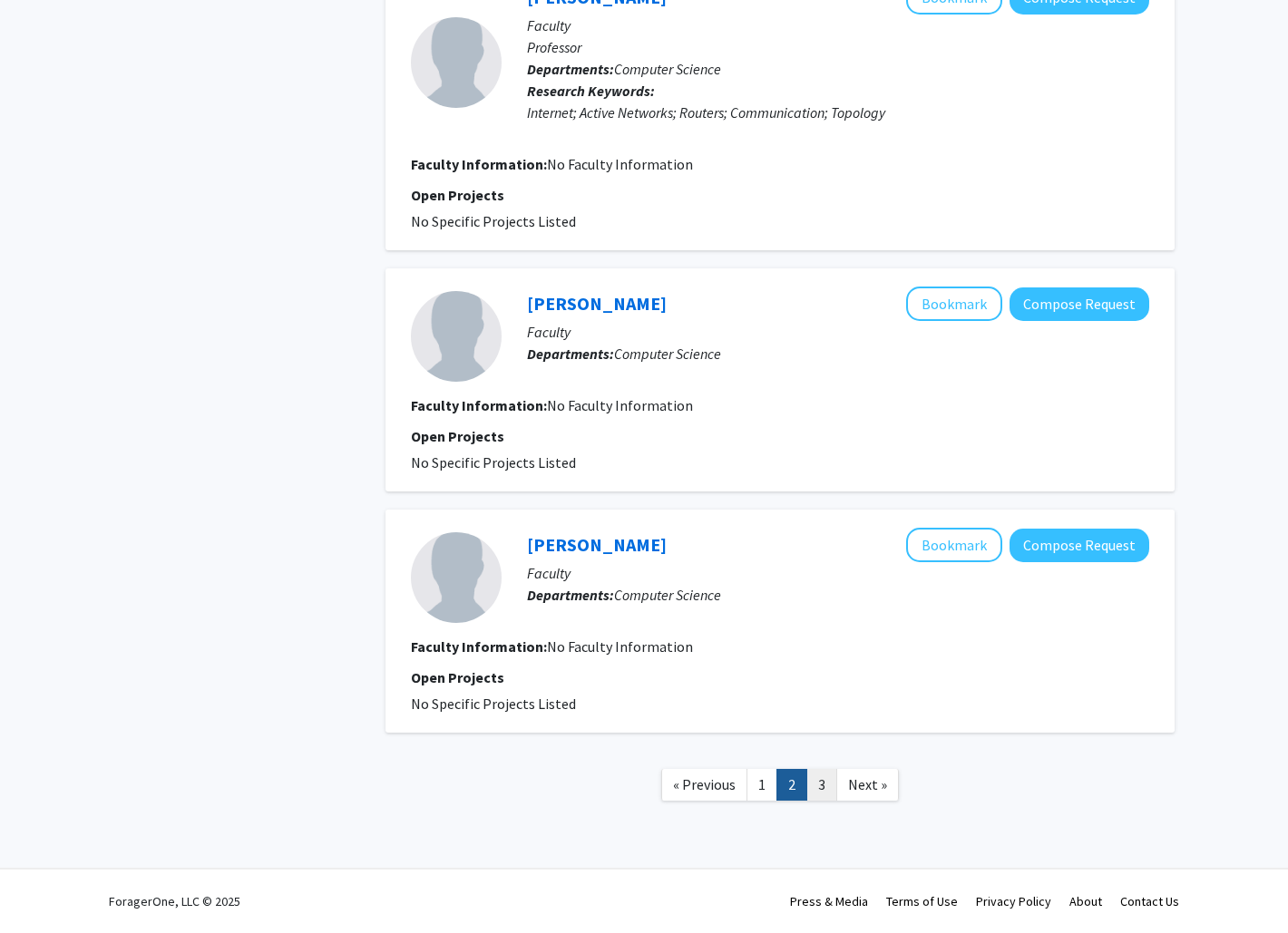
scroll to position [2130, 0]
click at [804, 788] on link "3" at bounding box center [822, 785] width 31 height 31
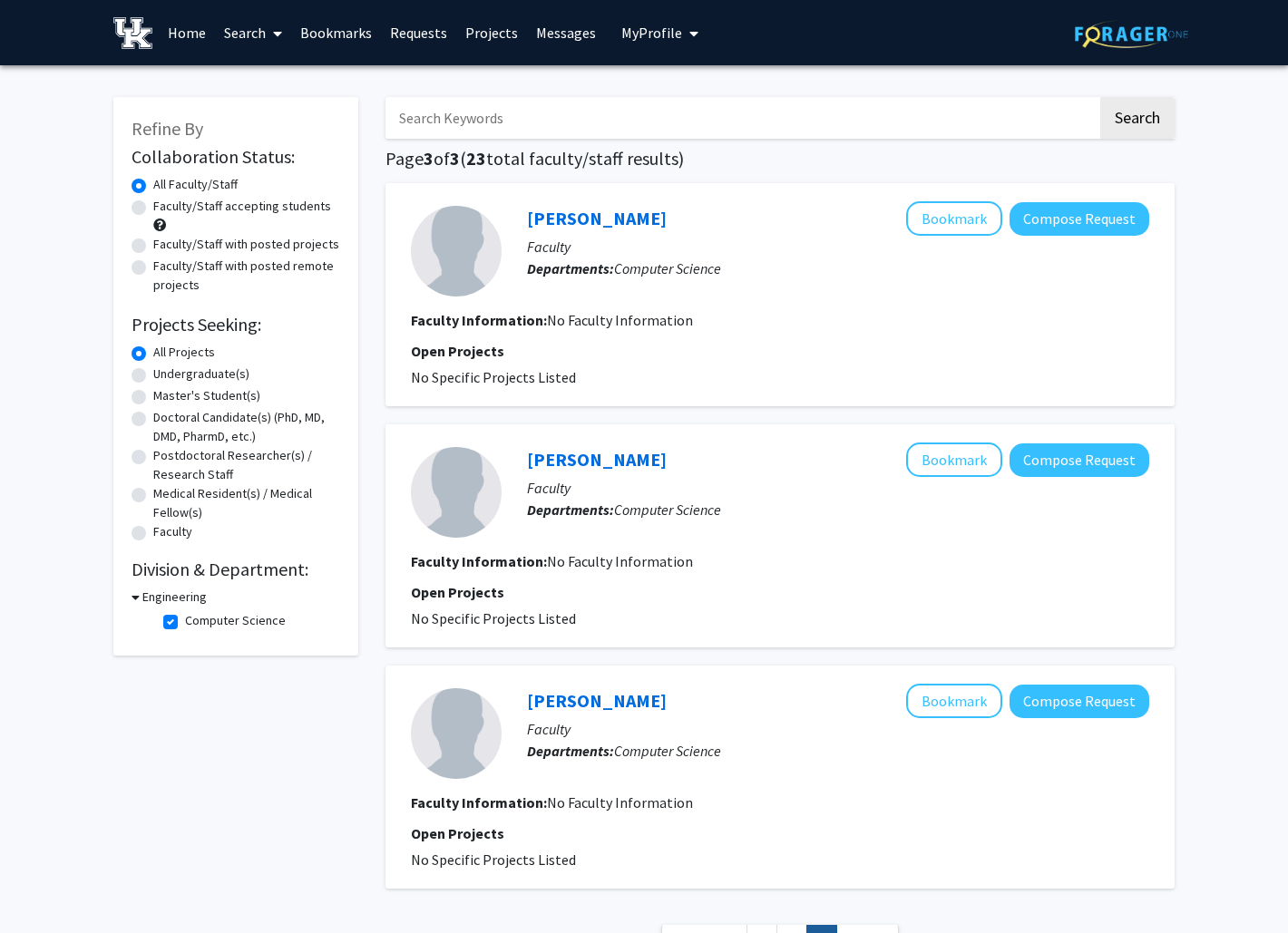
click at [185, 629] on label "Computer Science" at bounding box center [235, 620] width 101 height 19
click at [185, 623] on input "Computer Science" at bounding box center [191, 617] width 12 height 12
checkbox input "false"
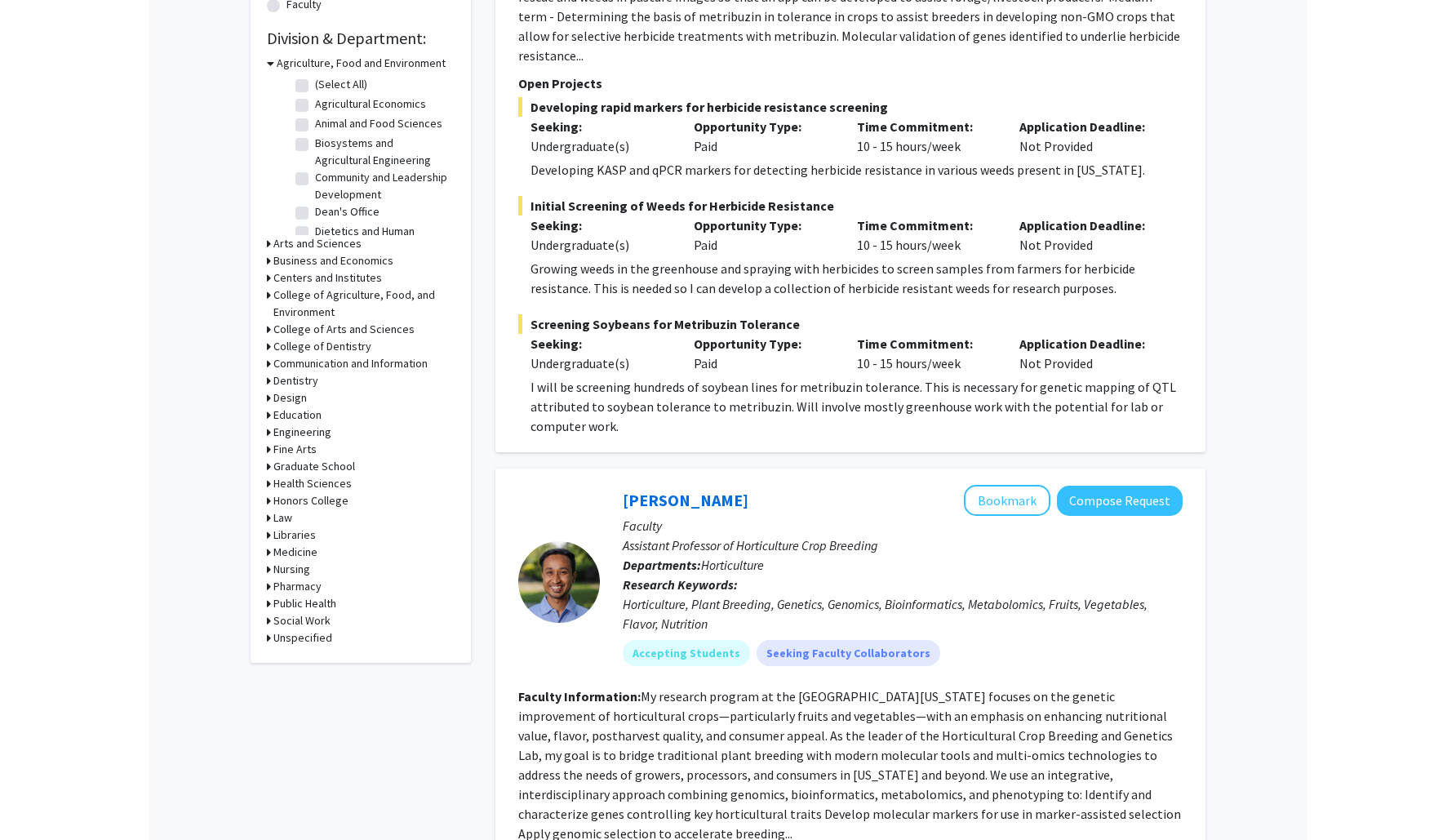
scroll to position [476, 0]
click at [335, 4] on div "Faculty" at bounding box center [361, 4] width 188 height 19
